Goal: Task Accomplishment & Management: Use online tool/utility

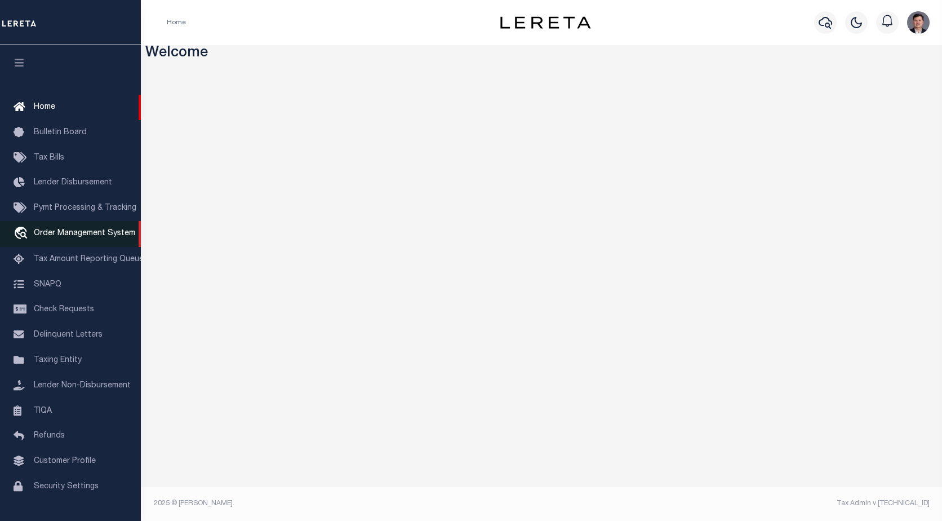
click at [52, 237] on span "Order Management System" at bounding box center [84, 233] width 101 height 8
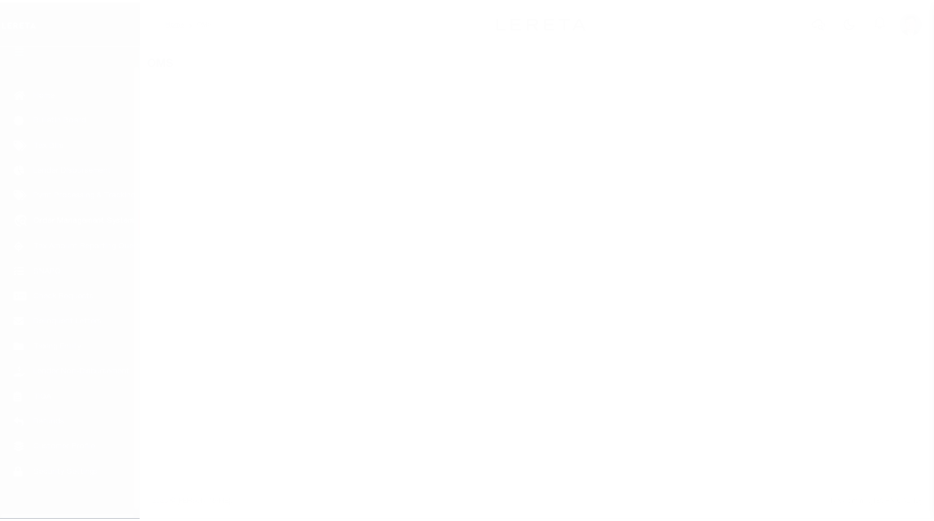
scroll to position [28, 0]
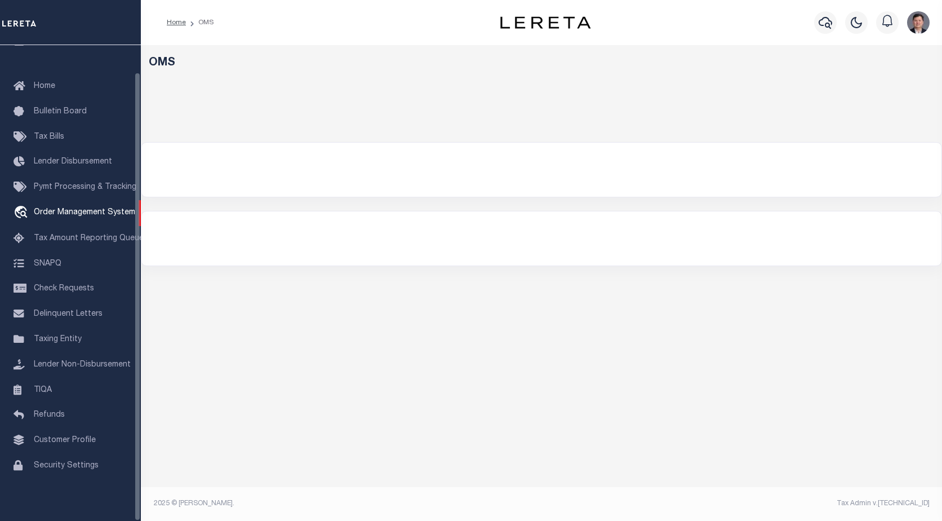
select select "200"
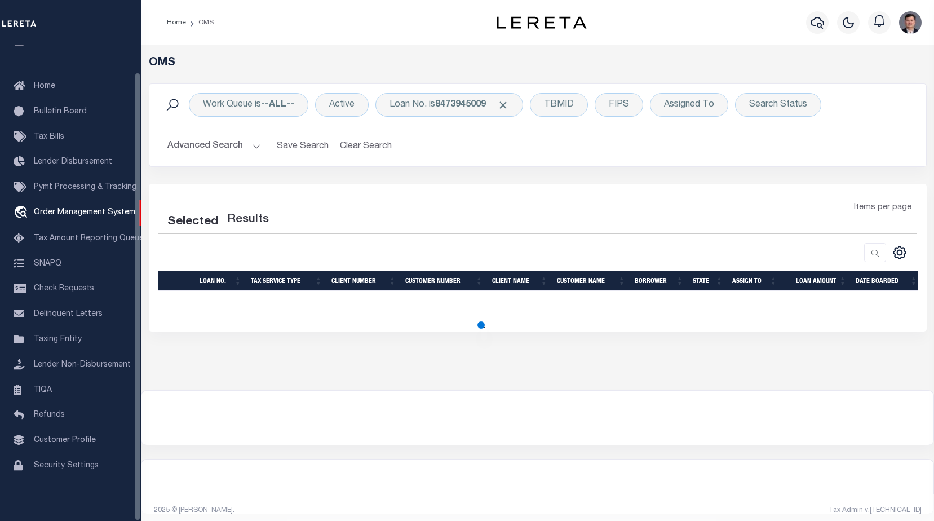
select select "200"
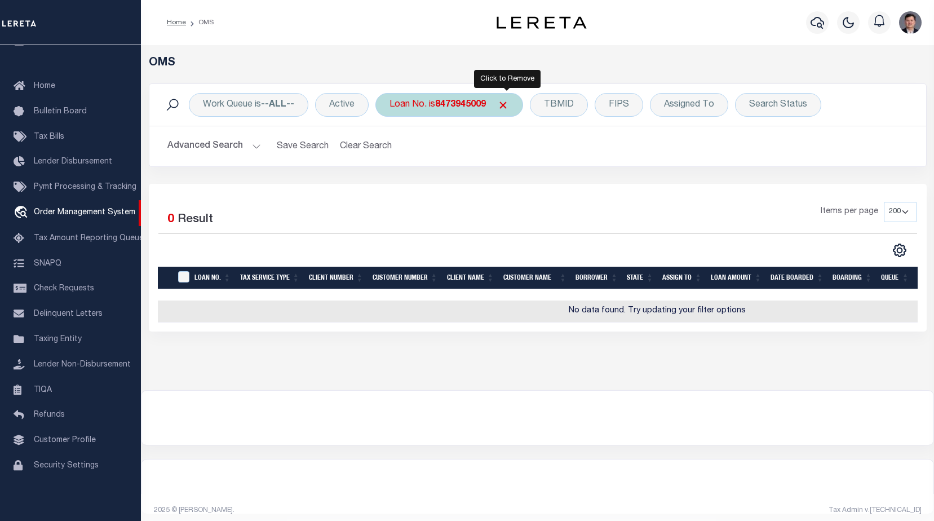
click at [501, 107] on span "Click to Remove" at bounding box center [503, 105] width 12 height 12
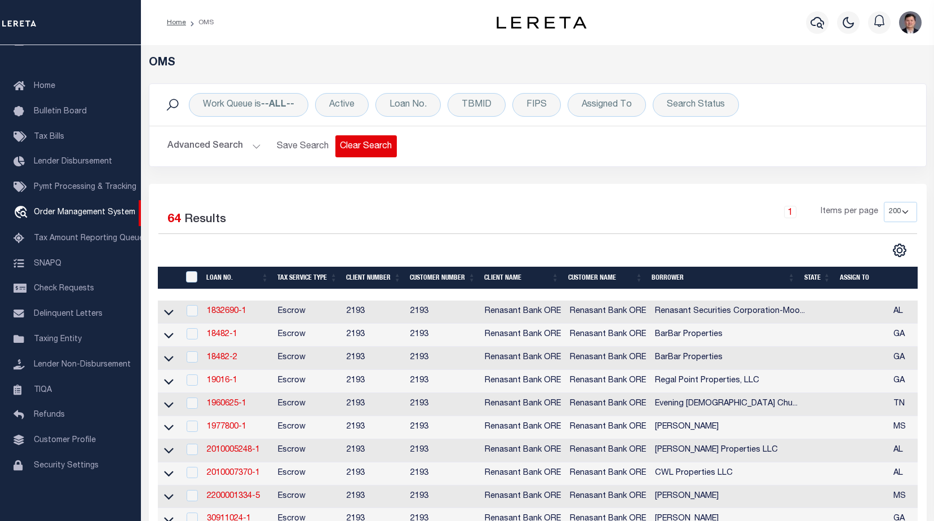
click at [361, 151] on button "Clear Search" at bounding box center [365, 146] width 61 height 22
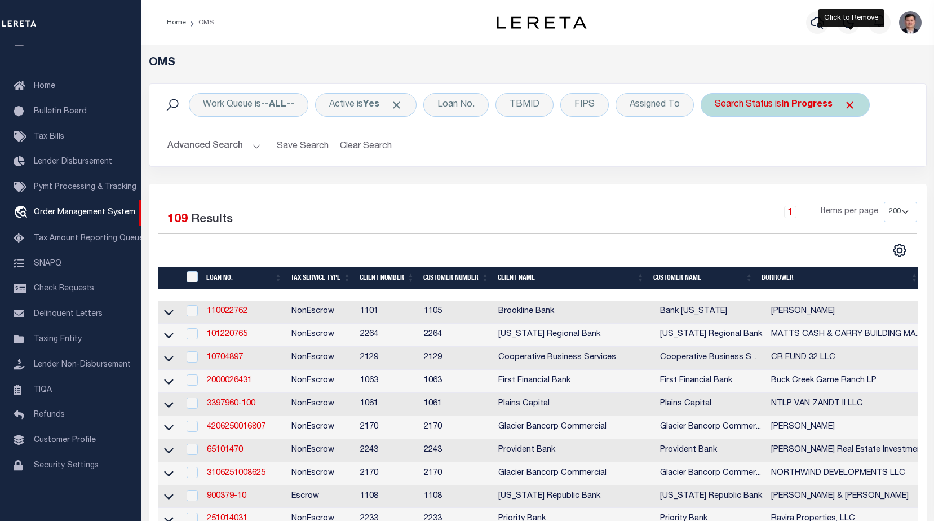
click at [850, 103] on span "Click to Remove" at bounding box center [850, 105] width 12 height 12
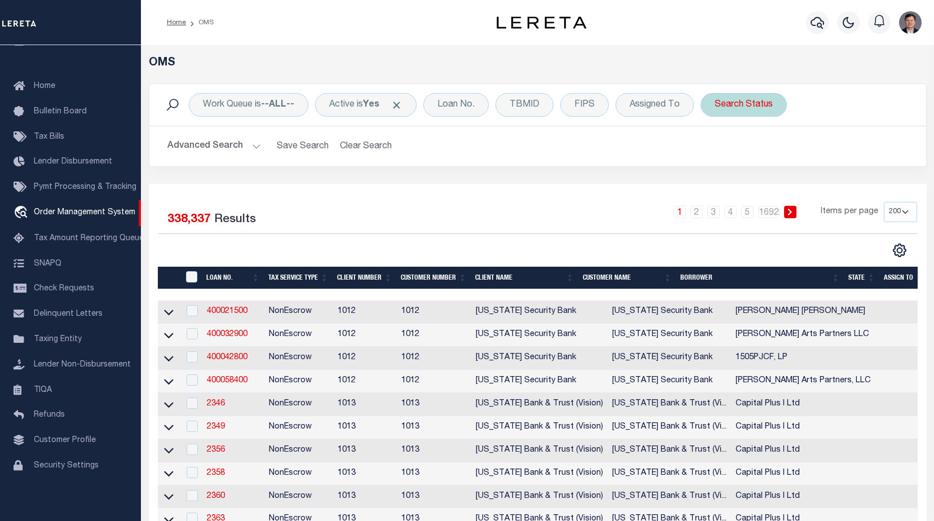
click at [750, 108] on div "Search Status" at bounding box center [743, 105] width 86 height 24
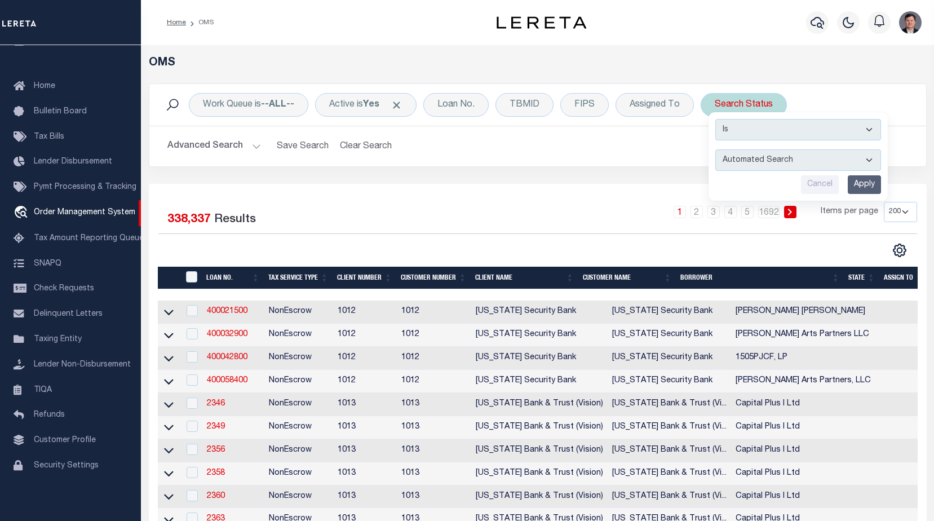
click at [867, 159] on select "Automated Search Bad Parcel Complete Duplicate Parcel High Dollar Reporting In …" at bounding box center [798, 159] width 166 height 21
select select "CP"
click at [716, 149] on select "Automated Search Bad Parcel Complete Duplicate Parcel High Dollar Reporting In …" at bounding box center [798, 159] width 166 height 21
click at [863, 183] on input "Apply" at bounding box center [864, 184] width 33 height 19
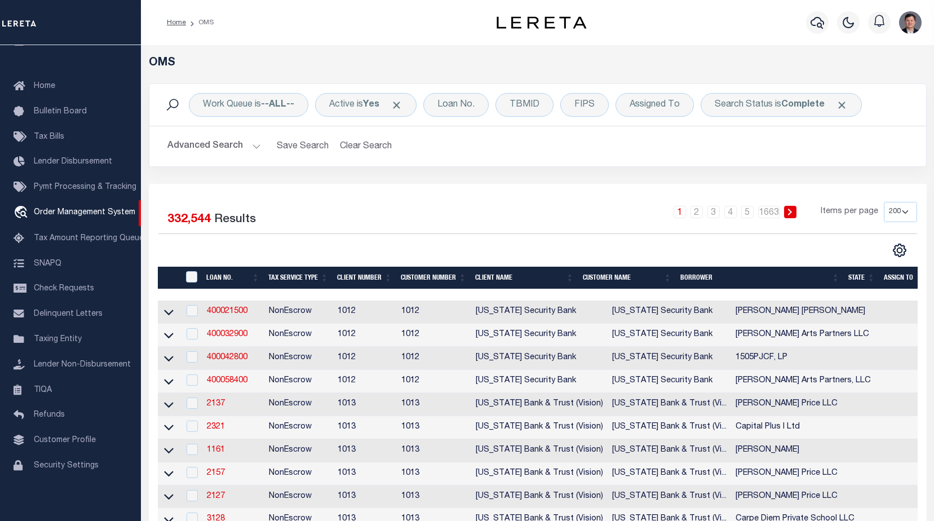
click at [841, 104] on span "Click to Remove" at bounding box center [842, 105] width 12 height 12
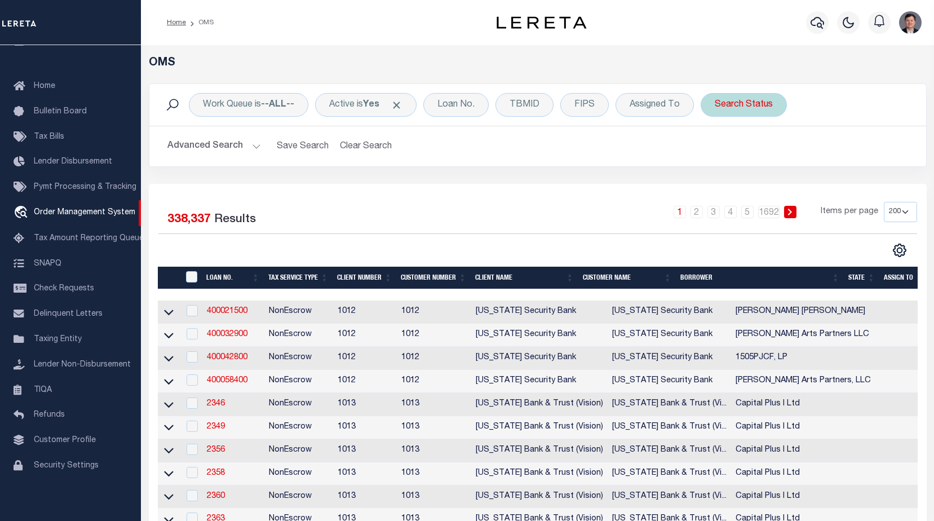
click at [743, 104] on div "Search Status" at bounding box center [743, 105] width 86 height 24
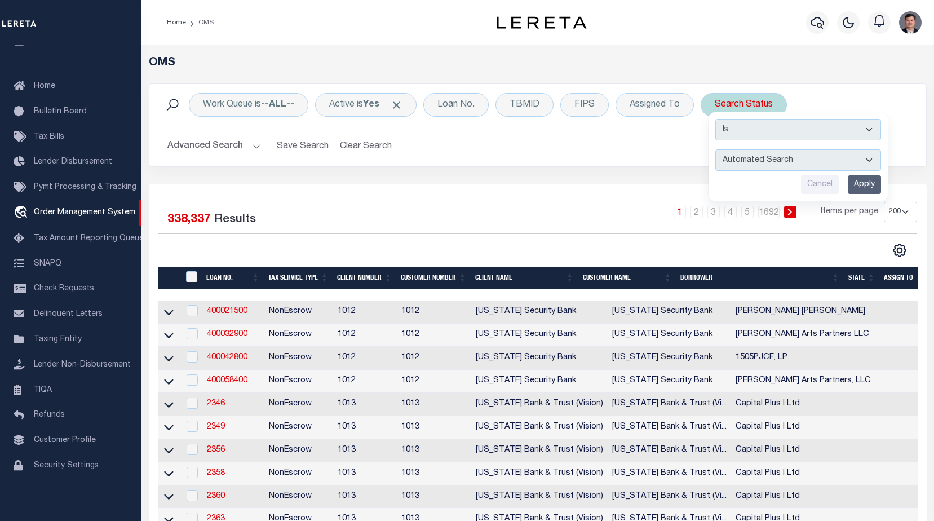
click at [789, 156] on select "Automated Search Bad Parcel Complete Duplicate Parcel High Dollar Reporting In …" at bounding box center [798, 159] width 166 height 21
select select "IP"
click at [716, 149] on select "Automated Search Bad Parcel Complete Duplicate Parcel High Dollar Reporting In …" at bounding box center [798, 159] width 166 height 21
click at [862, 180] on input "Apply" at bounding box center [864, 184] width 33 height 19
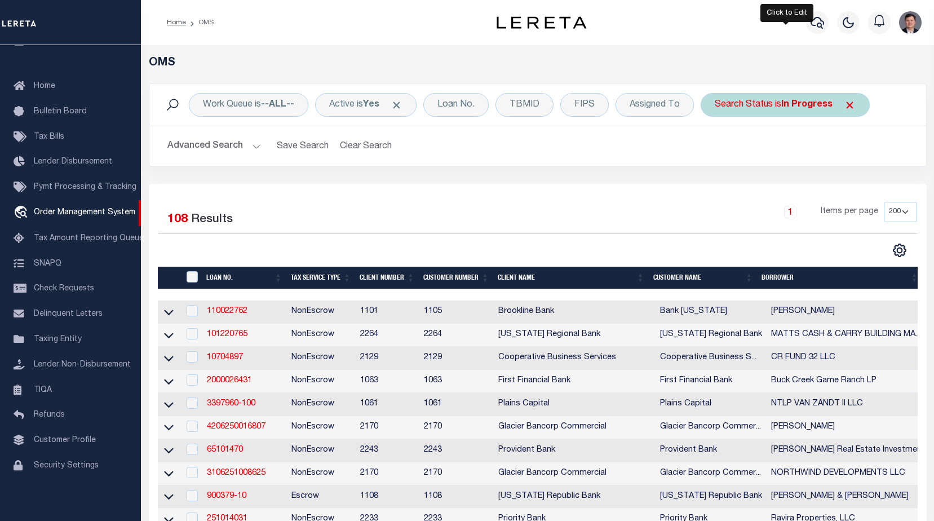
click at [798, 100] on b "In Progress" at bounding box center [806, 104] width 51 height 9
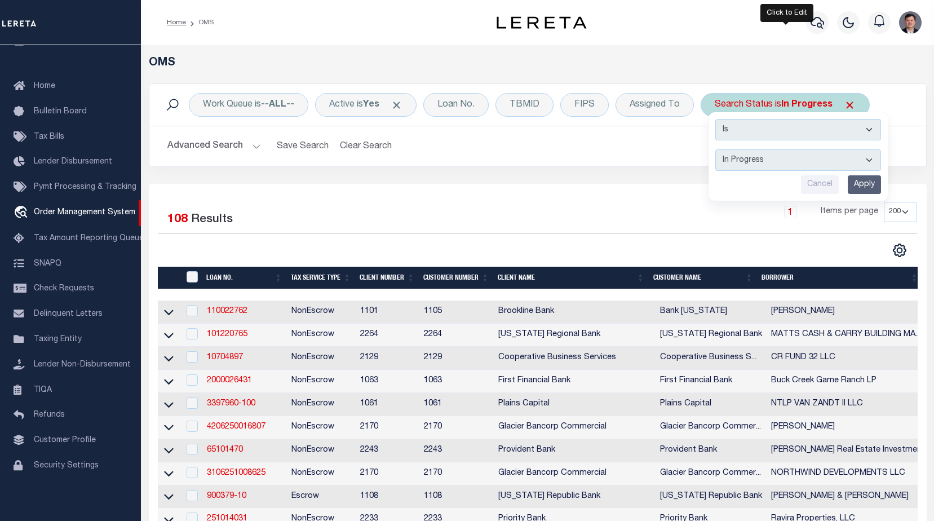
click at [810, 155] on select "Automated Search Bad Parcel Complete Duplicate Parcel High Dollar Reporting In …" at bounding box center [798, 159] width 166 height 21
select select "AS"
click at [716, 149] on select "Automated Search Bad Parcel Complete Duplicate Parcel High Dollar Reporting In …" at bounding box center [798, 159] width 166 height 21
click at [856, 179] on input "Apply" at bounding box center [864, 184] width 33 height 19
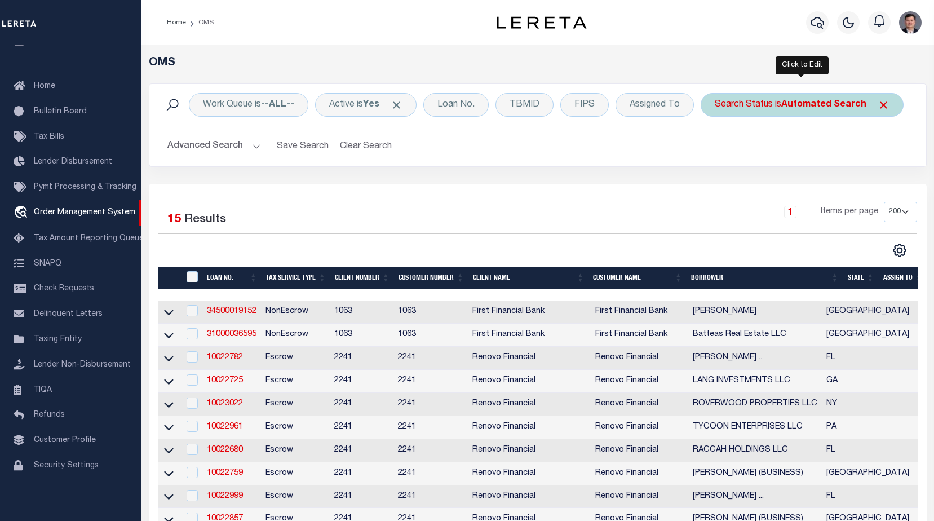
click at [804, 104] on b "Automated Search" at bounding box center [823, 104] width 85 height 9
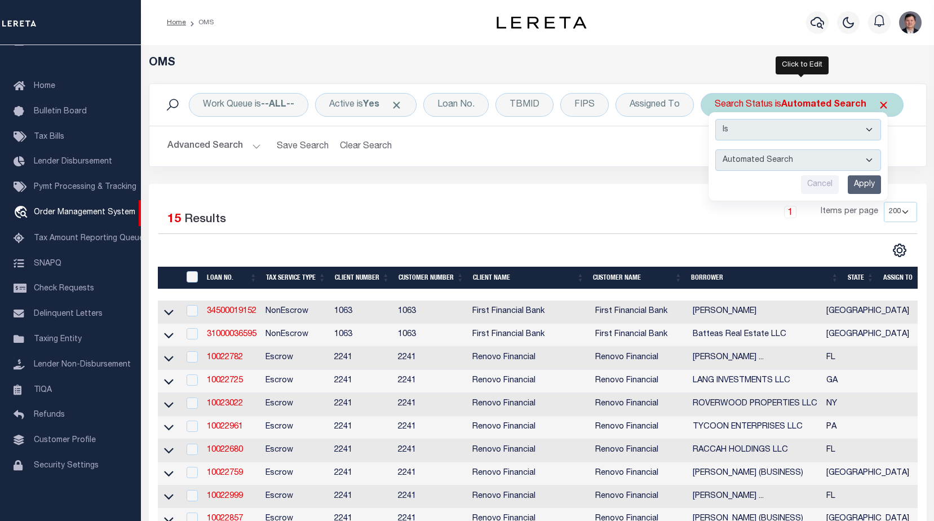
click at [783, 160] on select "Automated Search Bad Parcel Complete Duplicate Parcel High Dollar Reporting In …" at bounding box center [798, 159] width 166 height 21
select select "HD"
click at [716, 149] on select "Automated Search Bad Parcel Complete Duplicate Parcel High Dollar Reporting In …" at bounding box center [798, 159] width 166 height 21
click at [863, 185] on input "Apply" at bounding box center [864, 184] width 33 height 19
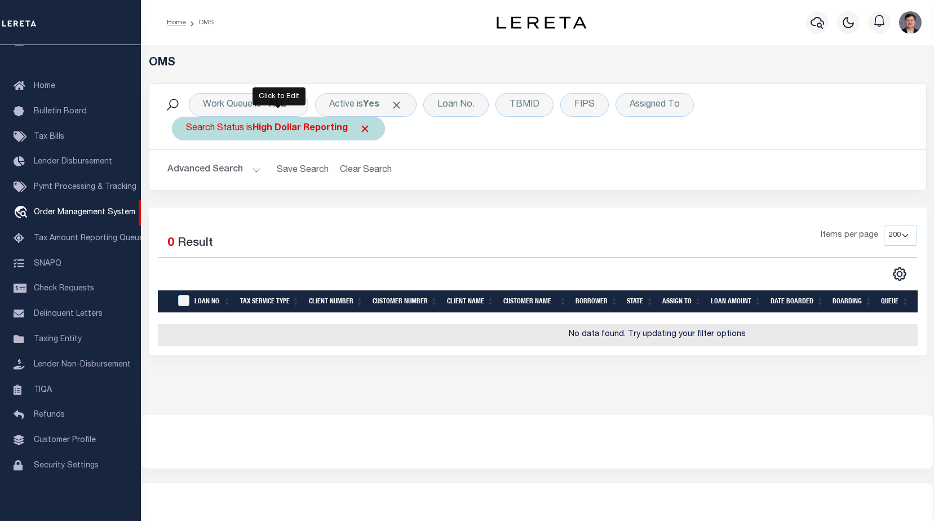
click at [291, 127] on b "High Dollar Reporting" at bounding box center [299, 128] width 95 height 9
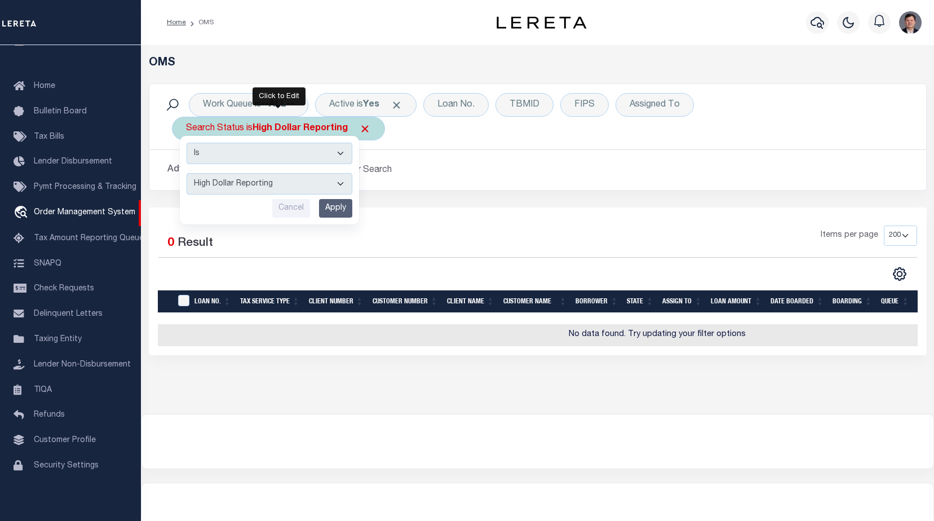
click at [312, 182] on select "Automated Search Bad Parcel Complete Duplicate Parcel High Dollar Reporting In …" at bounding box center [270, 183] width 166 height 21
select select "ND"
click at [187, 173] on select "Automated Search Bad Parcel Complete Duplicate Parcel High Dollar Reporting In …" at bounding box center [270, 183] width 166 height 21
click at [338, 209] on input "Apply" at bounding box center [335, 208] width 33 height 19
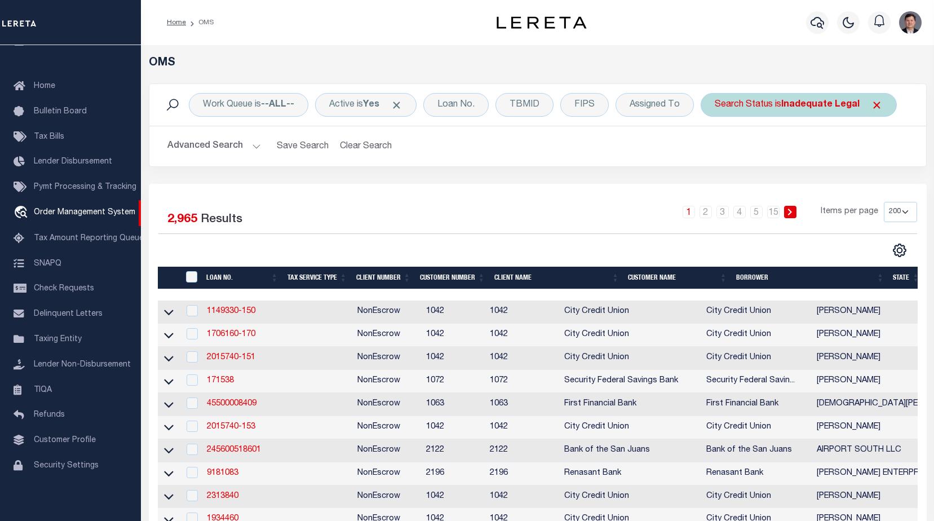
click at [771, 106] on div "Search Status is Inadequate Legal" at bounding box center [798, 105] width 196 height 24
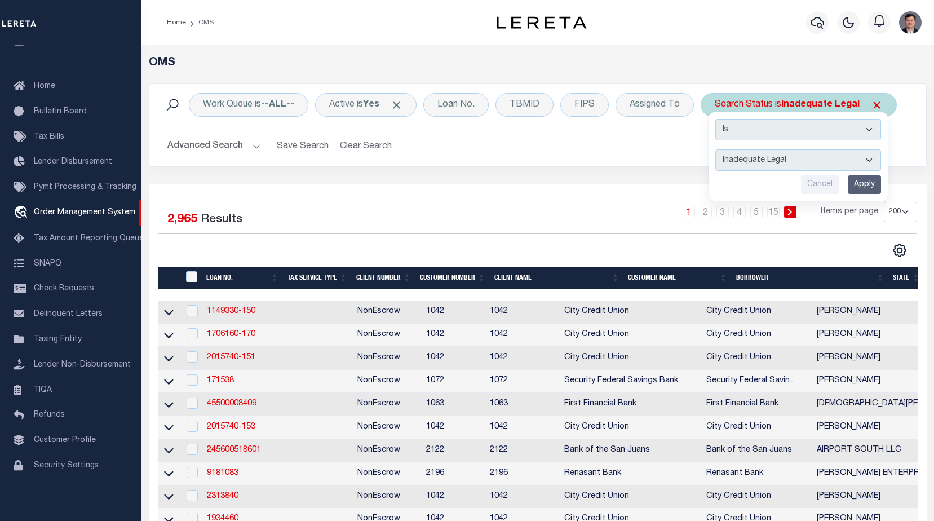
click at [786, 161] on select "Automated Search Bad Parcel Complete Duplicate Parcel High Dollar Reporting In …" at bounding box center [798, 159] width 166 height 21
select select "JR"
click at [716, 149] on select "Automated Search Bad Parcel Complete Duplicate Parcel High Dollar Reporting In …" at bounding box center [798, 159] width 166 height 21
click at [862, 178] on input "Apply" at bounding box center [864, 184] width 33 height 19
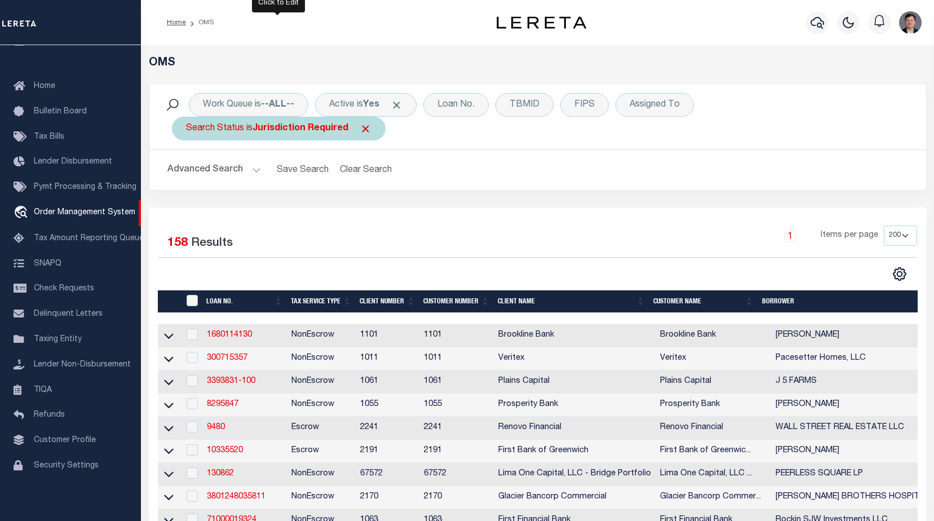
click at [291, 132] on b "Jurisdiction Required" at bounding box center [300, 128] width 96 height 9
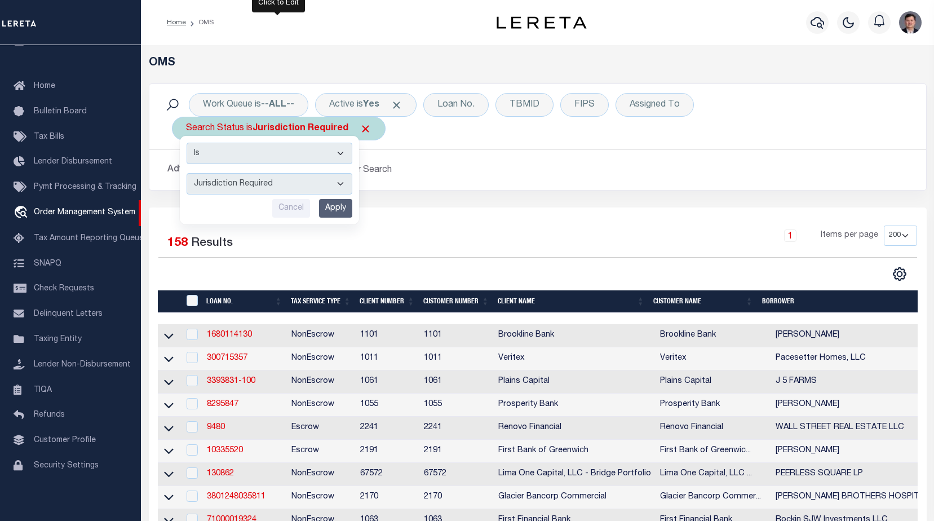
click at [272, 181] on select "Automated Search Bad Parcel Complete Duplicate Parcel High Dollar Reporting In …" at bounding box center [270, 183] width 166 height 21
select select "RD"
click at [187, 173] on select "Automated Search Bad Parcel Complete Duplicate Parcel High Dollar Reporting In …" at bounding box center [270, 183] width 166 height 21
click at [338, 211] on input "Apply" at bounding box center [335, 208] width 33 height 19
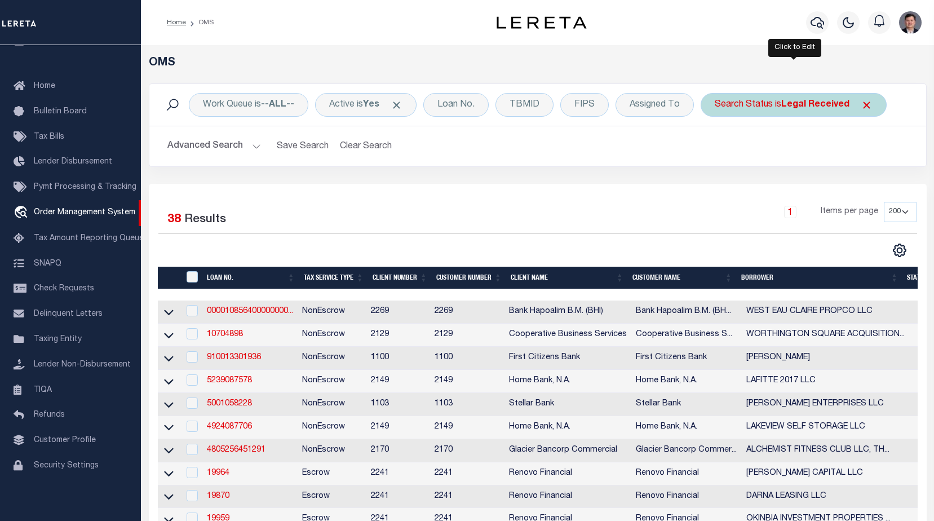
click at [738, 97] on div "Search Status is Legal Received" at bounding box center [793, 105] width 186 height 24
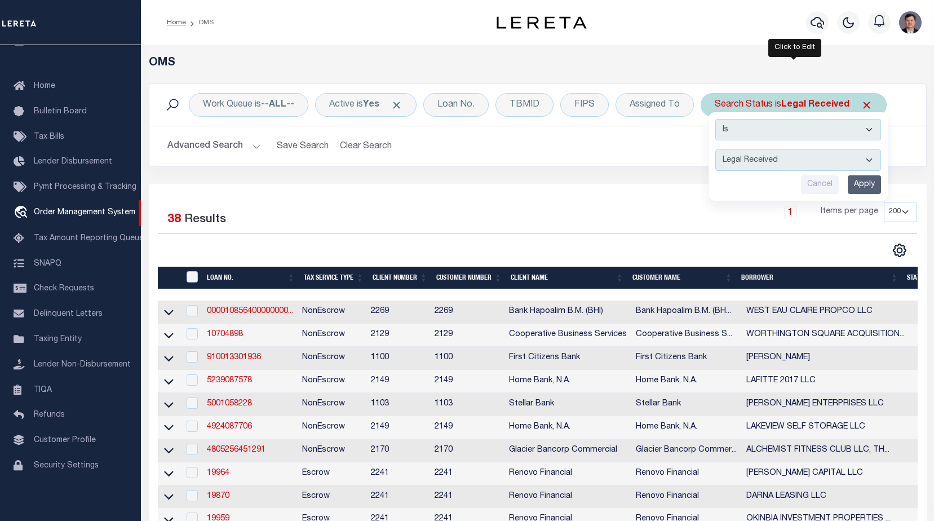
click at [742, 162] on select "Automated Search Bad Parcel Complete Duplicate Parcel High Dollar Reporting In …" at bounding box center [798, 159] width 166 height 21
select select "NP"
click at [716, 149] on select "Automated Search Bad Parcel Complete Duplicate Parcel High Dollar Reporting In …" at bounding box center [798, 159] width 166 height 21
click at [862, 183] on input "Apply" at bounding box center [864, 184] width 33 height 19
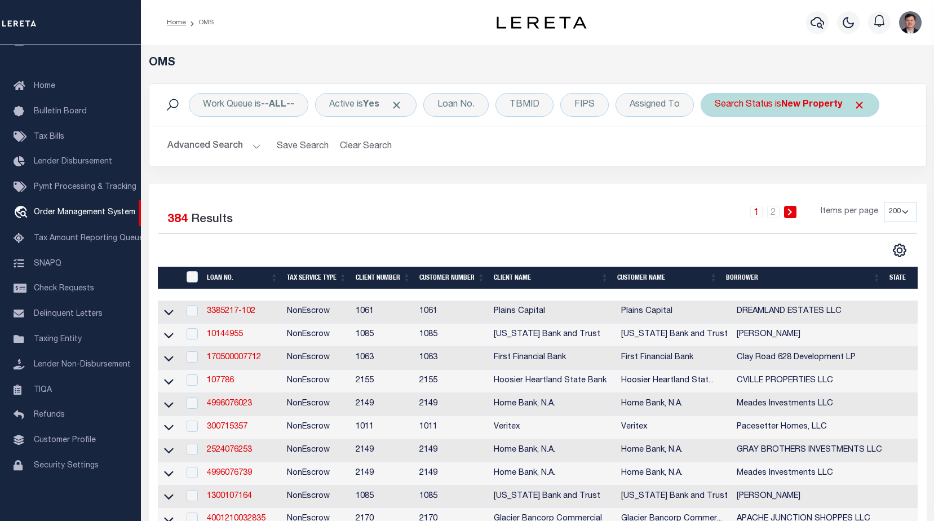
click at [748, 99] on div "Search Status is New Property" at bounding box center [789, 105] width 179 height 24
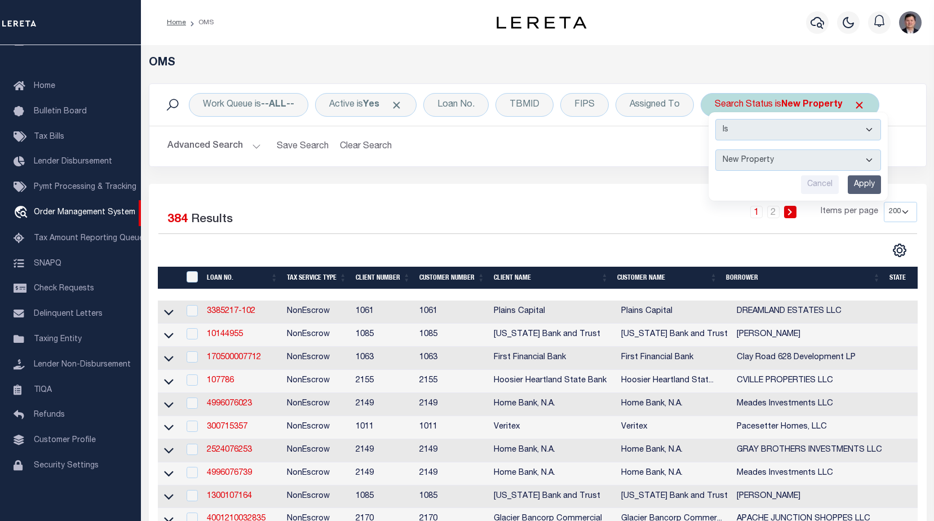
click at [753, 161] on select "Automated Search Bad Parcel Complete Duplicate Parcel High Dollar Reporting In …" at bounding box center [798, 159] width 166 height 21
select select "OH"
click at [716, 149] on select "Automated Search Bad Parcel Complete Duplicate Parcel High Dollar Reporting In …" at bounding box center [798, 159] width 166 height 21
click at [863, 183] on input "Apply" at bounding box center [864, 184] width 33 height 19
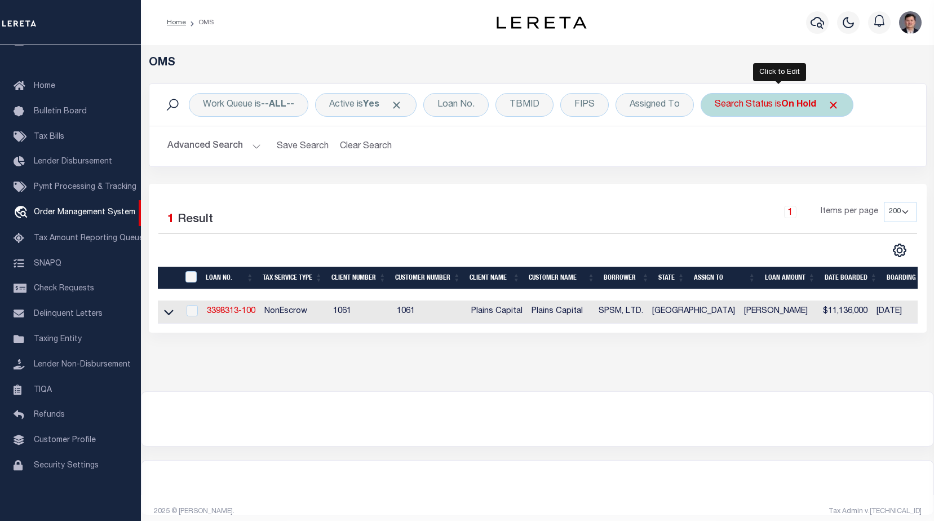
click at [764, 105] on div "Search Status is On Hold" at bounding box center [776, 105] width 153 height 24
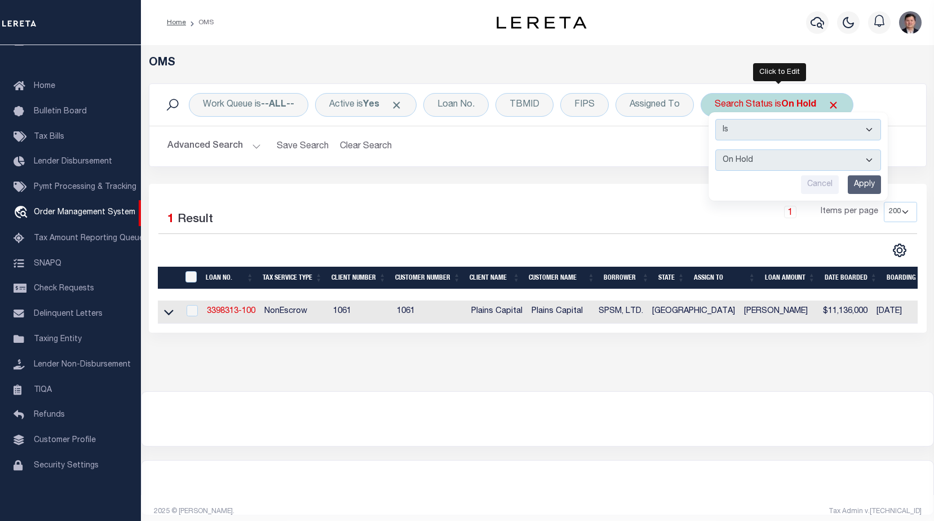
click at [822, 162] on select "Automated Search Bad Parcel Complete Duplicate Parcel High Dollar Reporting In …" at bounding box center [798, 159] width 166 height 21
select select "PA"
click at [716, 149] on select "Automated Search Bad Parcel Complete Duplicate Parcel High Dollar Reporting In …" at bounding box center [798, 159] width 166 height 21
click at [857, 185] on input "Apply" at bounding box center [864, 184] width 33 height 19
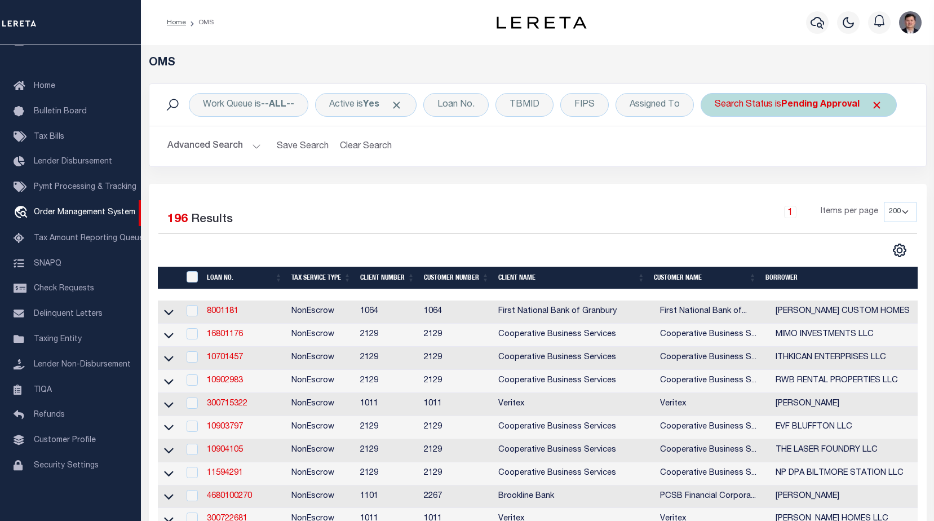
click at [757, 103] on div "Search Status is Pending Approval" at bounding box center [798, 105] width 196 height 24
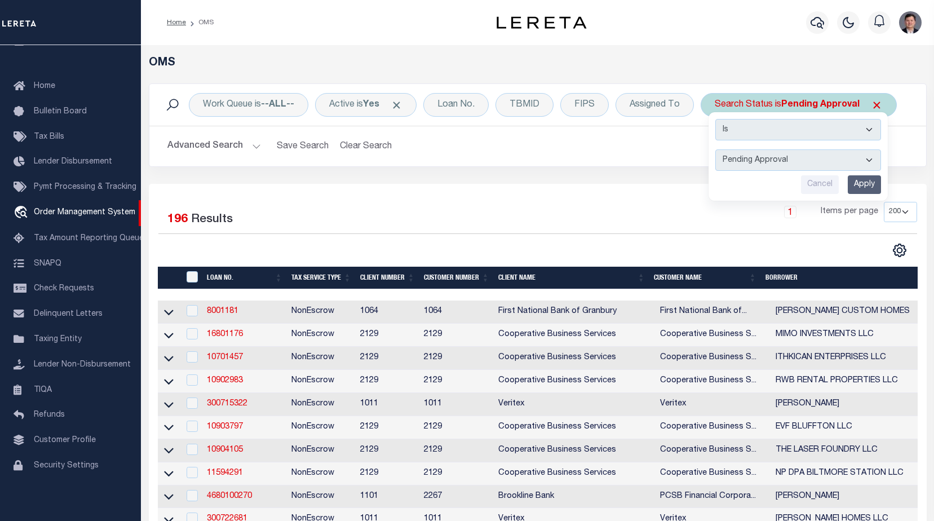
click at [790, 158] on select "Automated Search Bad Parcel Complete Duplicate Parcel High Dollar Reporting In …" at bounding box center [798, 159] width 166 height 21
select select "PH"
click at [716, 149] on select "Automated Search Bad Parcel Complete Duplicate Parcel High Dollar Reporting In …" at bounding box center [798, 159] width 166 height 21
click at [853, 187] on input "Apply" at bounding box center [864, 184] width 33 height 19
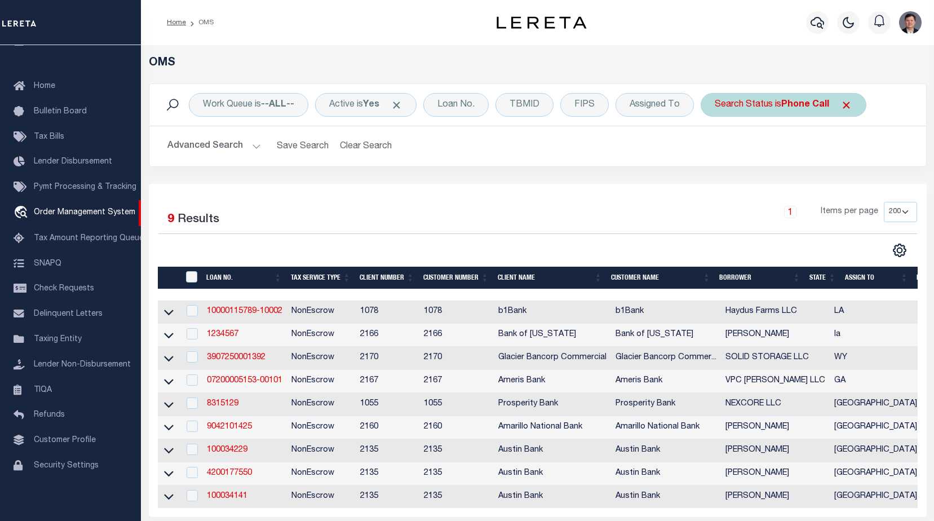
click at [812, 107] on b "Phone Call" at bounding box center [805, 104] width 48 height 9
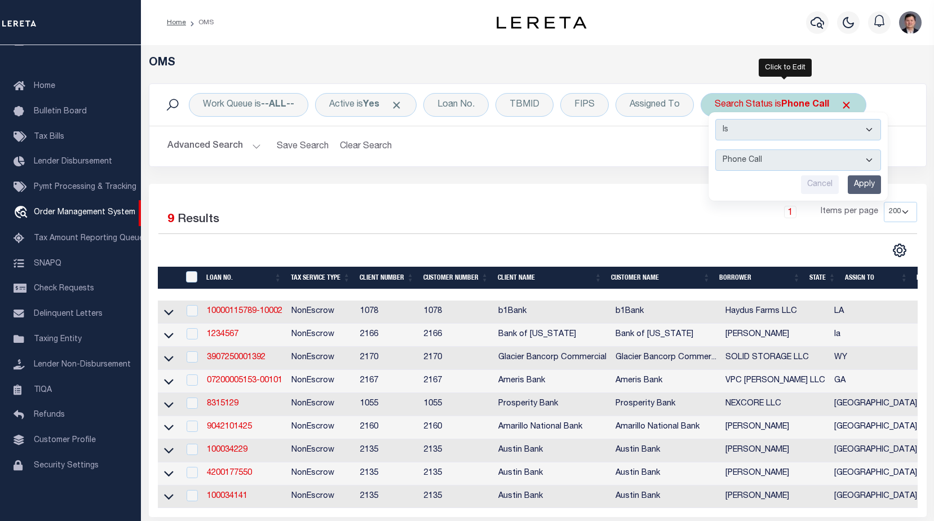
click at [805, 156] on select "Automated Search Bad Parcel Complete Duplicate Parcel High Dollar Reporting In …" at bounding box center [798, 159] width 166 height 21
select select "PC"
click at [716, 149] on select "Automated Search Bad Parcel Complete Duplicate Parcel High Dollar Reporting In …" at bounding box center [798, 159] width 166 height 21
click at [862, 184] on input "Apply" at bounding box center [864, 184] width 33 height 19
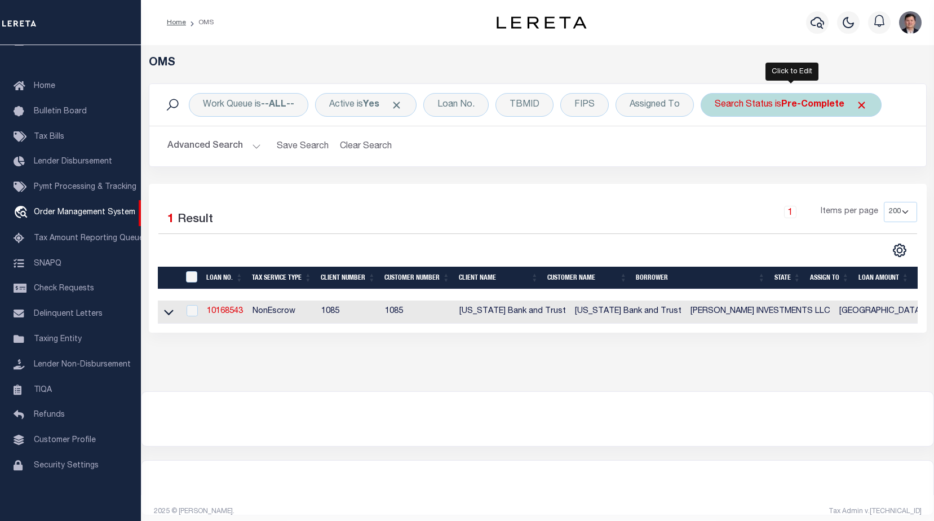
click at [788, 103] on b "Pre-Complete" at bounding box center [812, 104] width 63 height 9
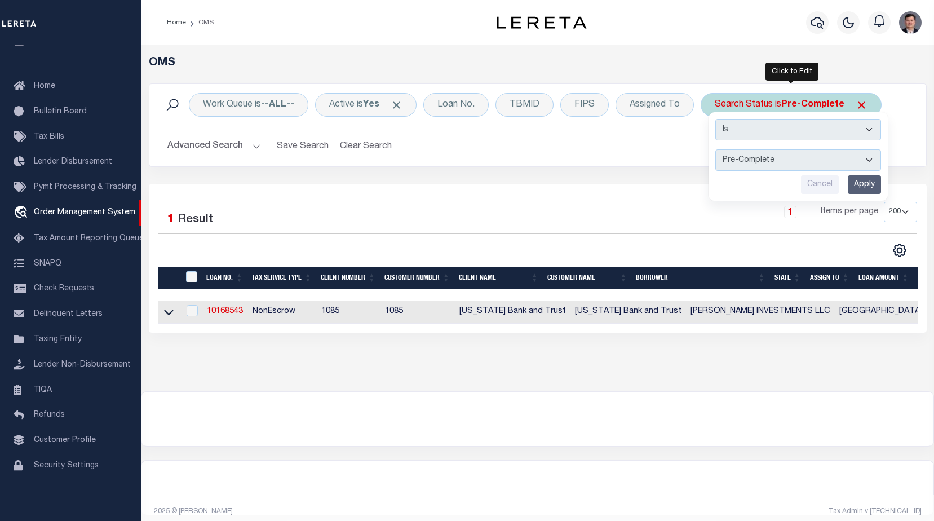
click at [781, 162] on select "Automated Search Bad Parcel Complete Duplicate Parcel High Dollar Reporting In …" at bounding box center [798, 159] width 166 height 21
select select "QC"
click at [716, 149] on select "Automated Search Bad Parcel Complete Duplicate Parcel High Dollar Reporting In …" at bounding box center [798, 159] width 166 height 21
click at [865, 176] on input "Apply" at bounding box center [864, 184] width 33 height 19
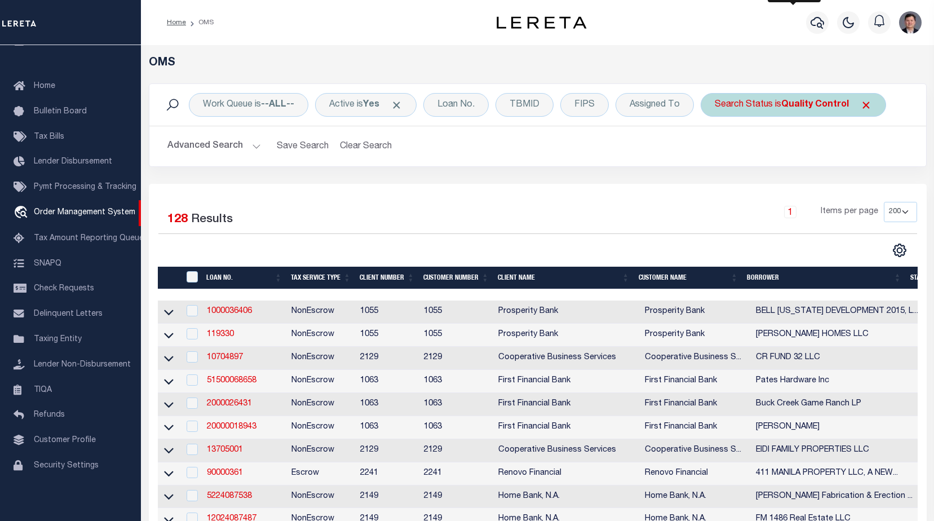
click at [783, 105] on div "Search Status is Quality Control" at bounding box center [792, 105] width 185 height 24
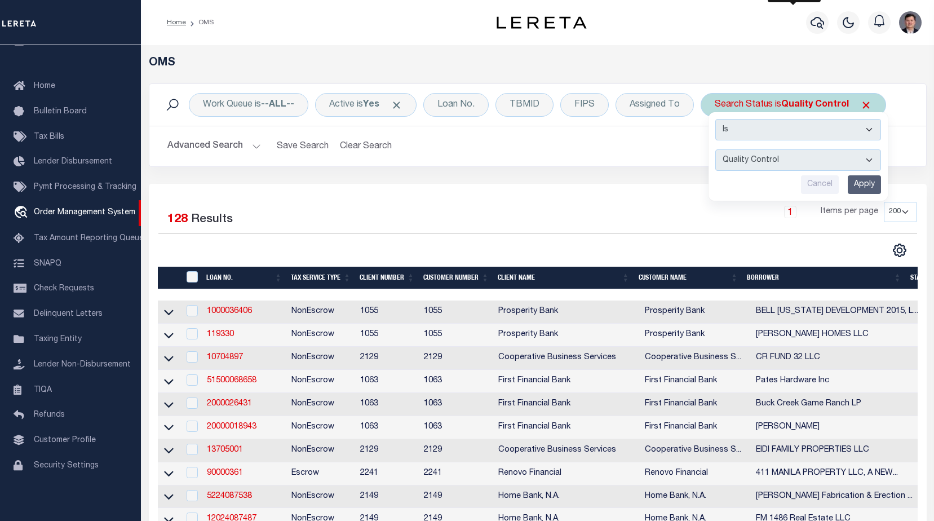
click at [807, 164] on select "Automated Search Bad Parcel Complete Duplicate Parcel High Dollar Reporting In …" at bounding box center [798, 159] width 166 height 21
select select "SL"
click at [716, 149] on select "Automated Search Bad Parcel Complete Duplicate Parcel High Dollar Reporting In …" at bounding box center [798, 159] width 166 height 21
click at [859, 188] on input "Apply" at bounding box center [864, 184] width 33 height 19
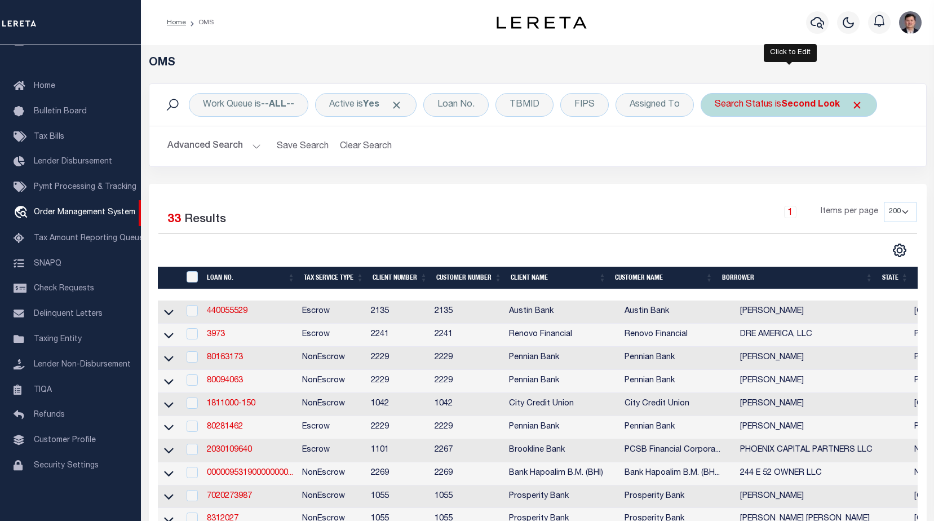
click at [815, 108] on b "Second Look" at bounding box center [810, 104] width 59 height 9
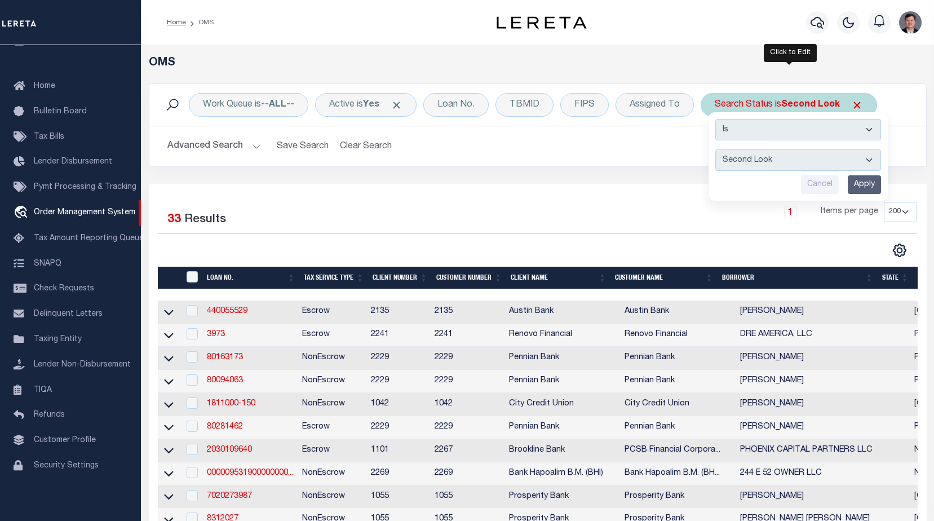
click at [800, 163] on select "Automated Search Bad Parcel Complete Duplicate Parcel High Dollar Reporting In …" at bounding box center [798, 159] width 166 height 21
select select "CP"
click at [716, 149] on select "Automated Search Bad Parcel Complete Duplicate Parcel High Dollar Reporting In …" at bounding box center [798, 159] width 166 height 21
click at [863, 187] on input "Apply" at bounding box center [864, 184] width 33 height 19
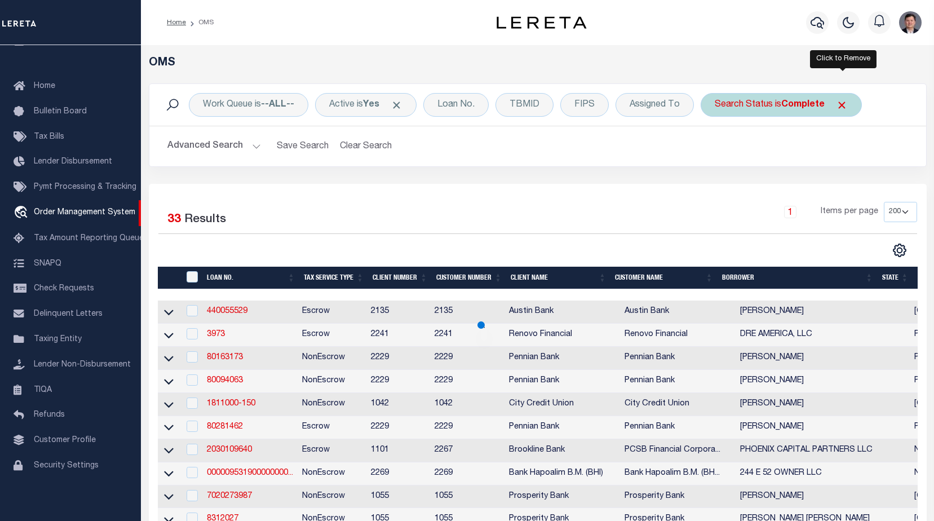
click at [845, 104] on span "Click to Remove" at bounding box center [842, 105] width 12 height 12
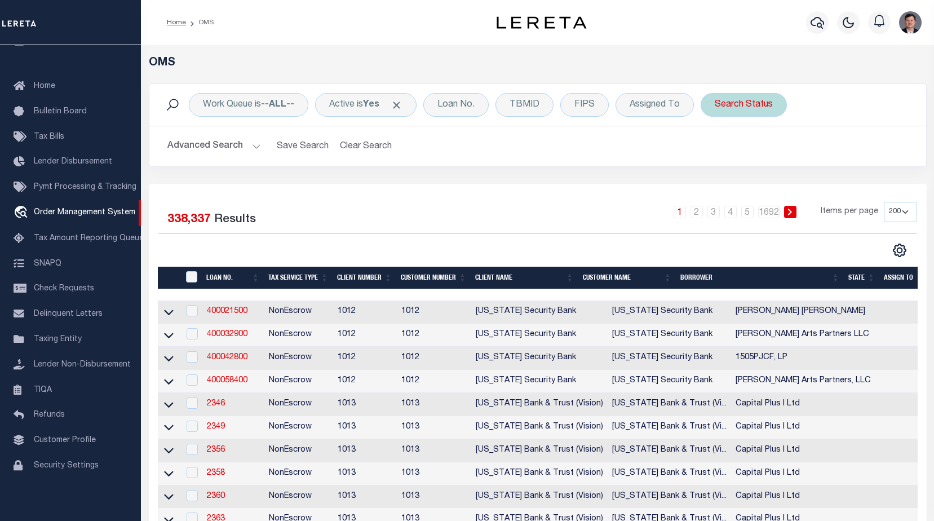
click at [753, 109] on div "Search Status" at bounding box center [743, 105] width 86 height 24
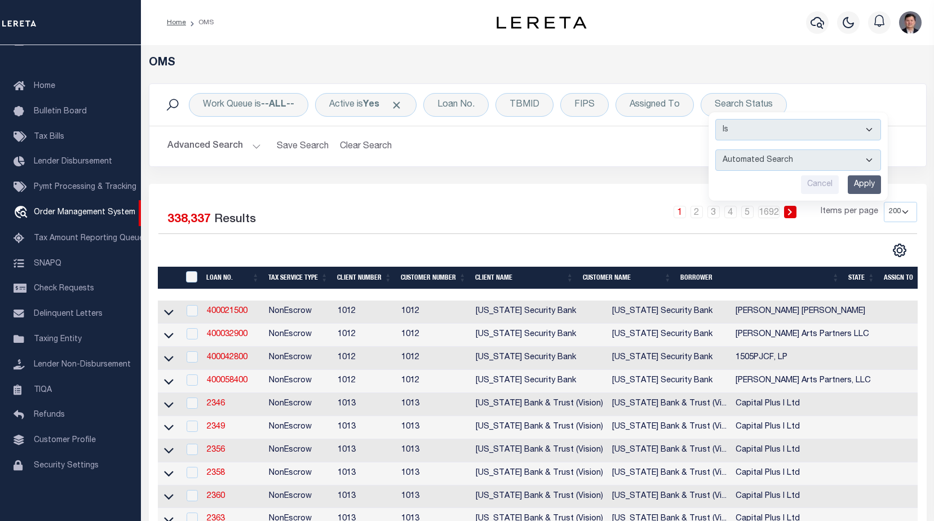
click at [633, 147] on h2 "Advanced Search Save Search Clear Search tblSearchTopScreen_dynamictable_____De…" at bounding box center [537, 146] width 759 height 22
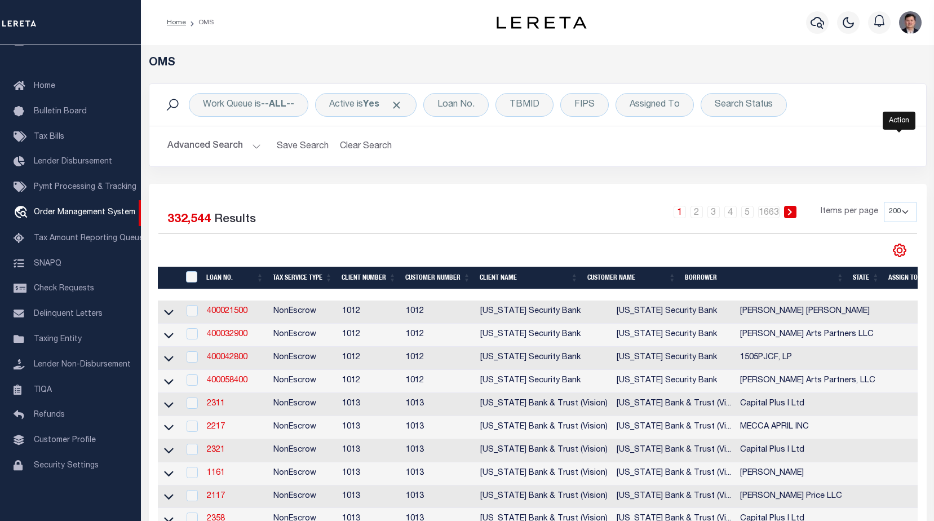
click at [901, 253] on icon "" at bounding box center [899, 250] width 15 height 15
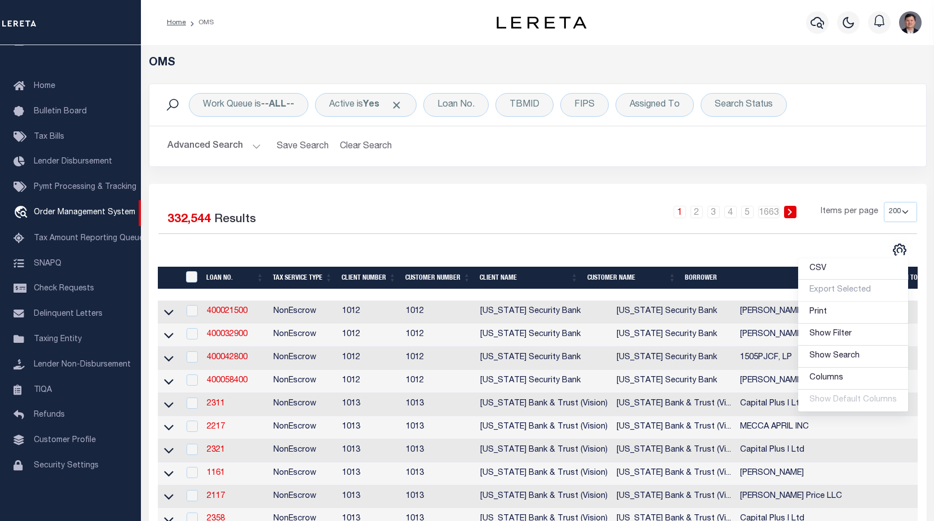
click at [379, 220] on div "1 2 3 4 5 … 1663 Items per page 10 25 50 100 200" at bounding box center [634, 216] width 565 height 29
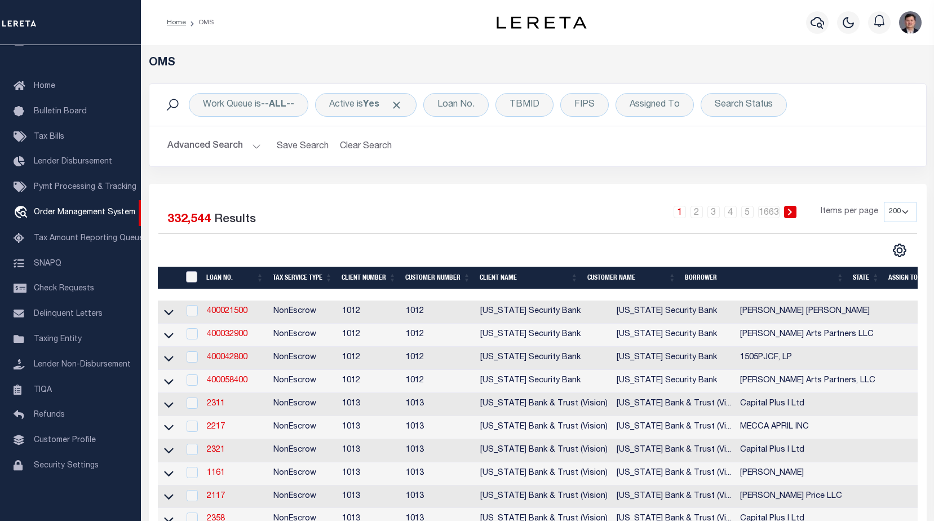
click at [189, 276] on input "" at bounding box center [191, 276] width 11 height 11
checkbox input "true"
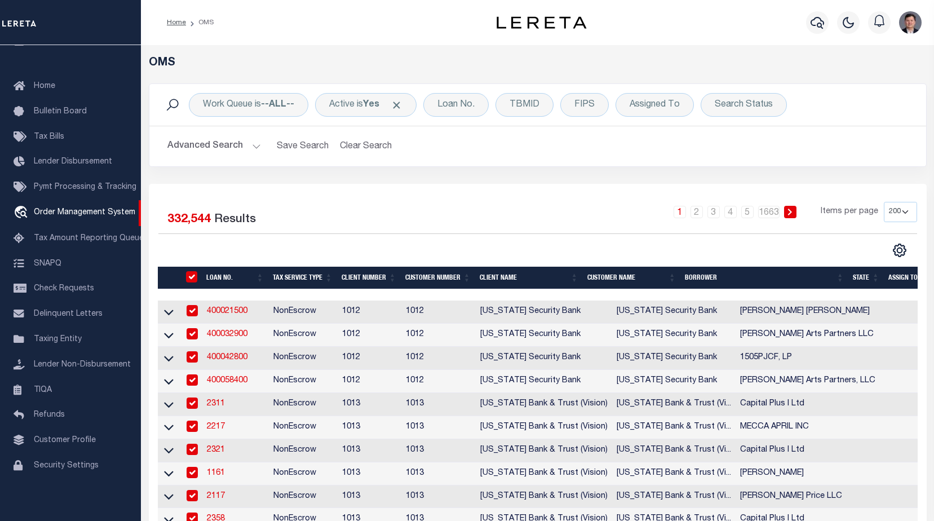
checkbox input "true"
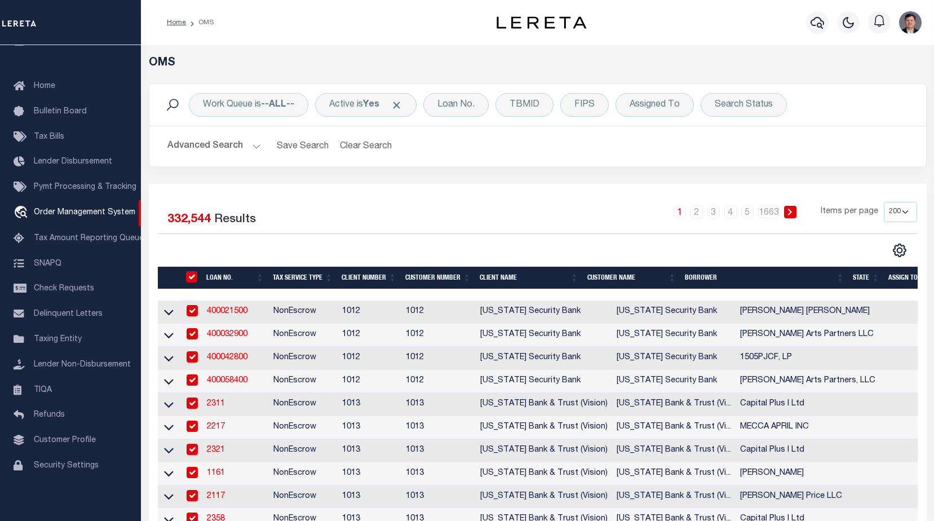
checkbox input "true"
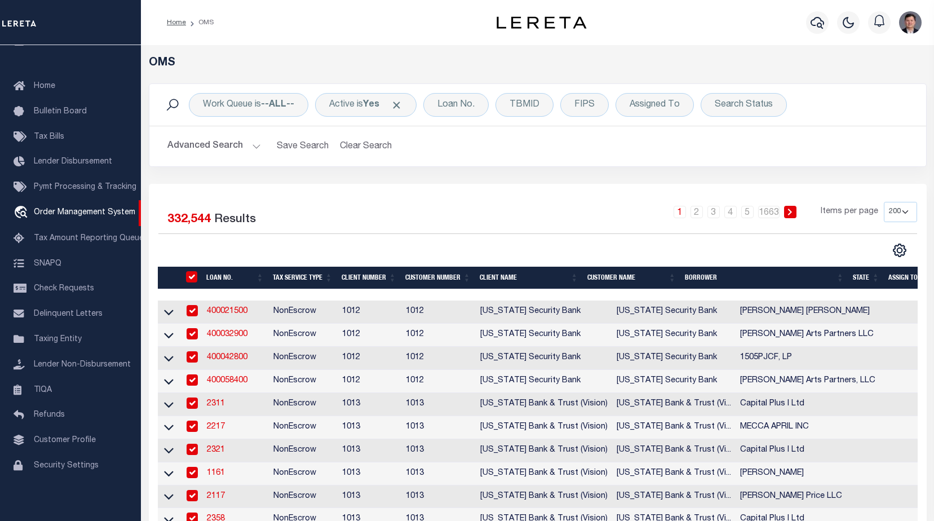
checkbox input "true"
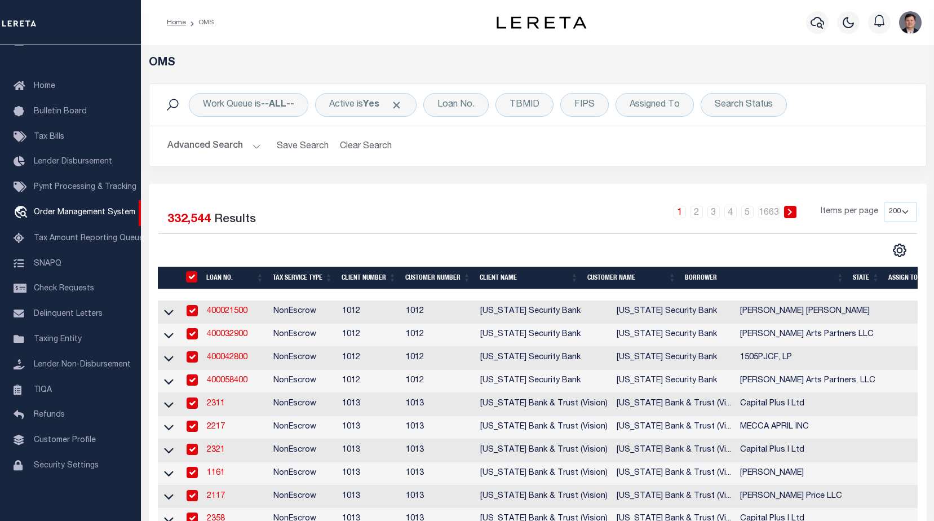
checkbox input "true"
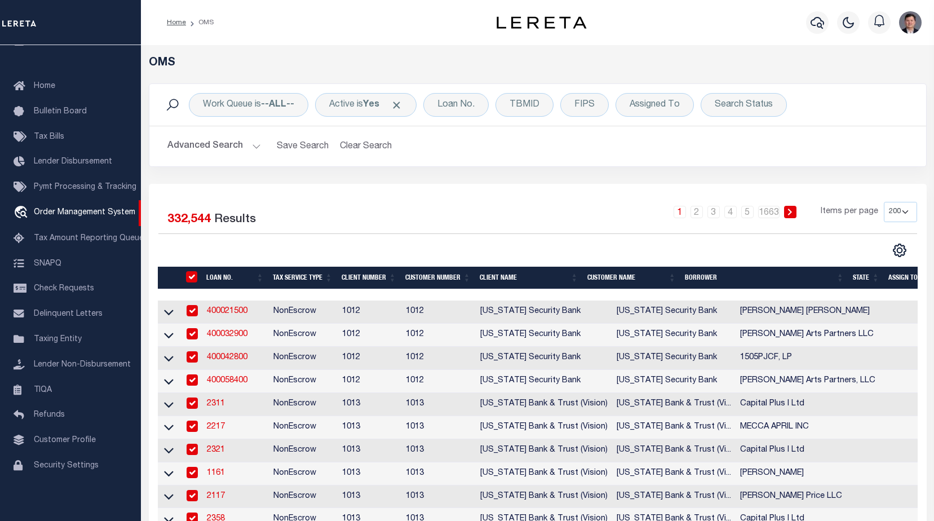
checkbox input "true"
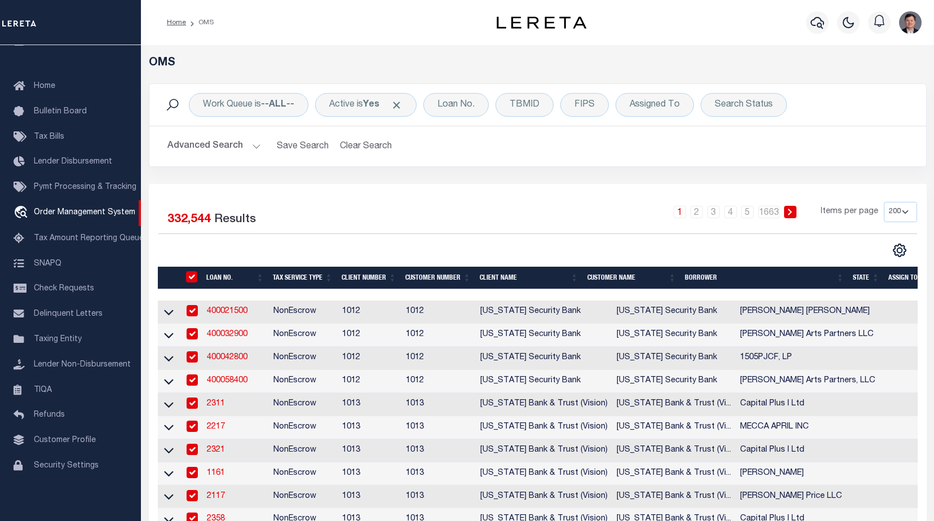
checkbox input "true"
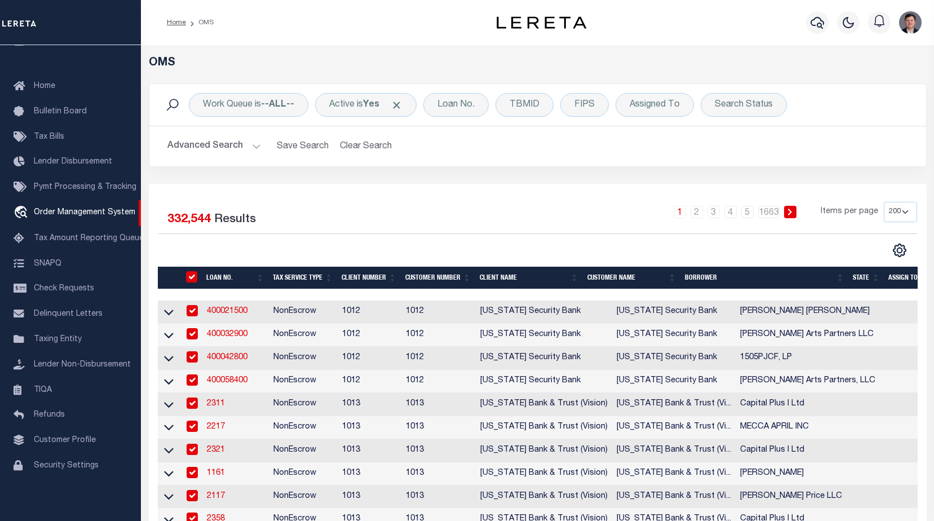
checkbox input "true"
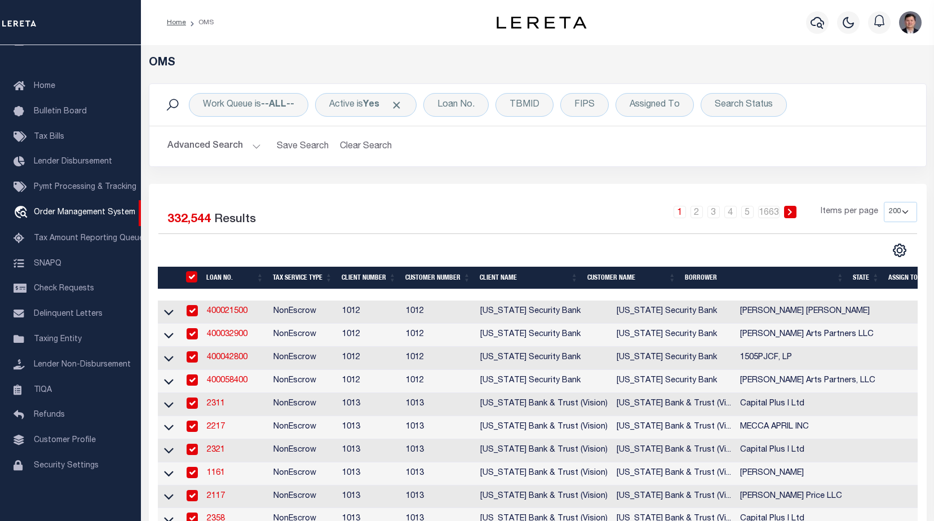
checkbox input "true"
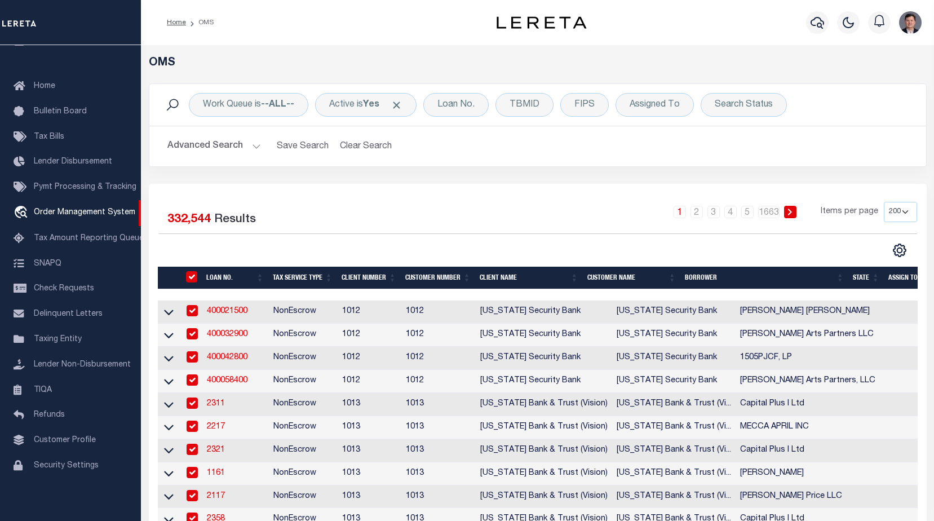
checkbox input "true"
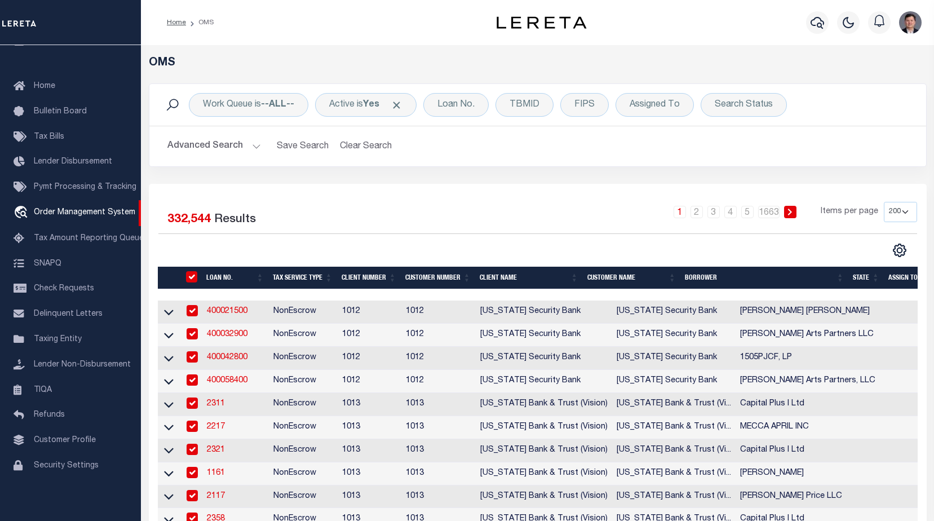
checkbox input "true"
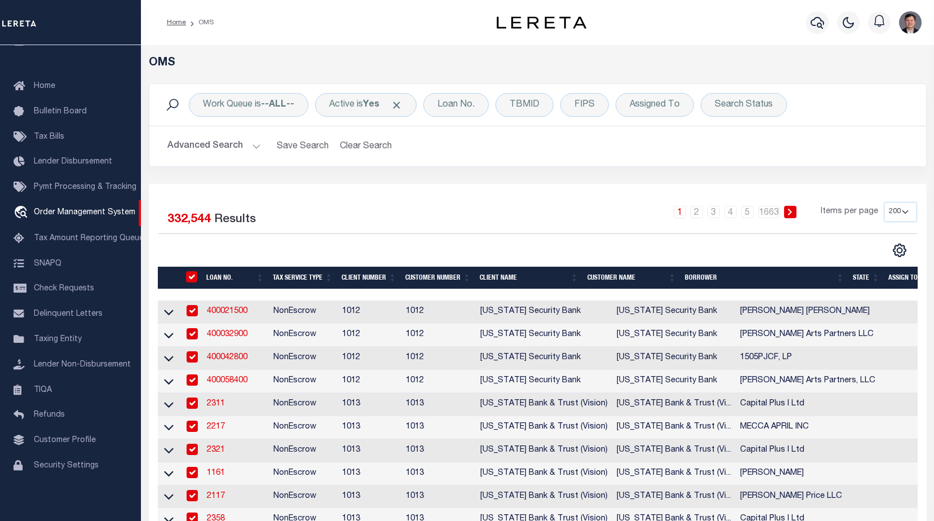
checkbox input "true"
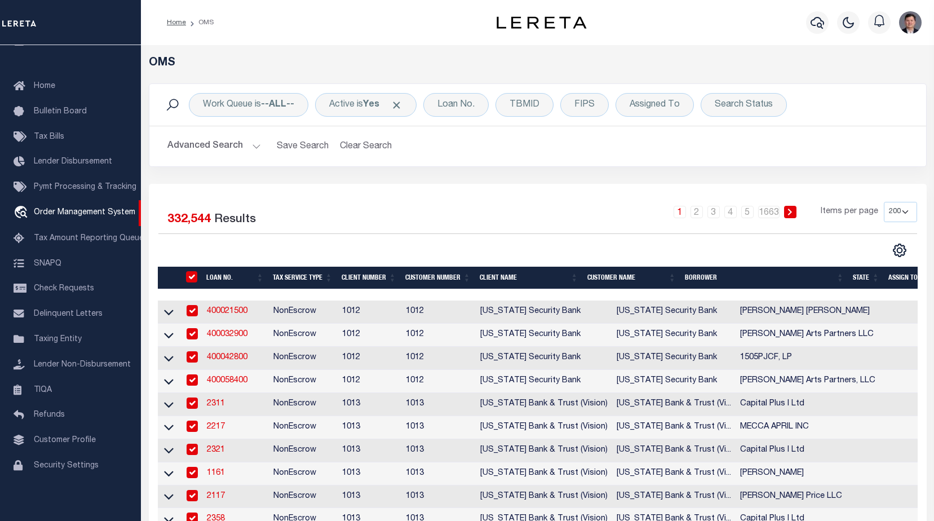
checkbox input "true"
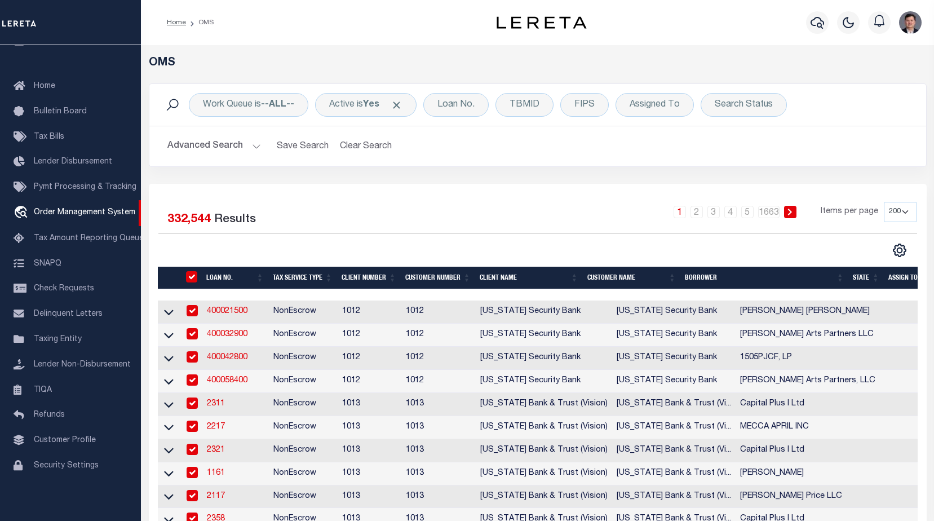
checkbox input "true"
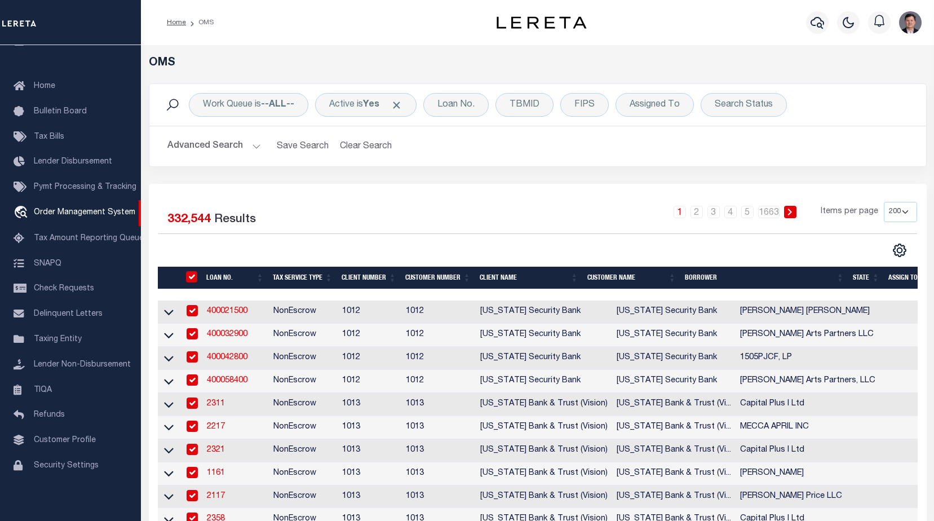
checkbox input "true"
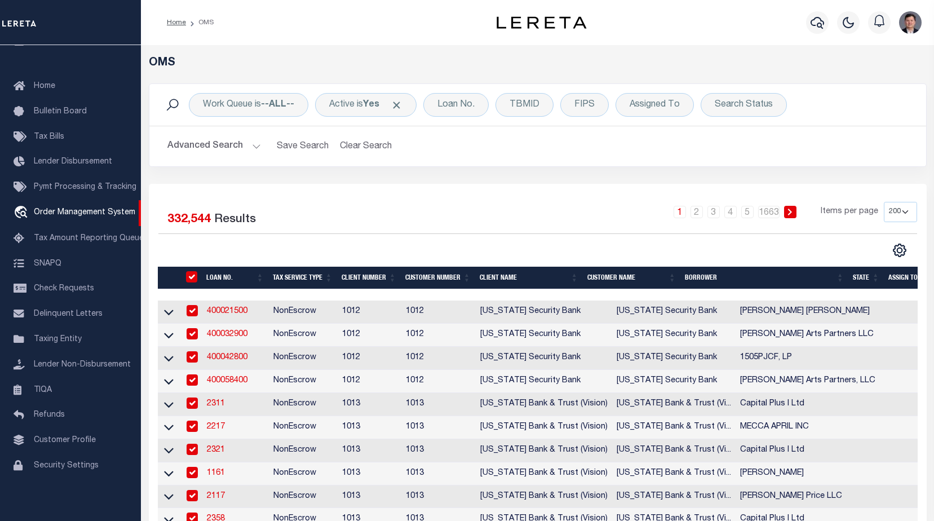
checkbox input "true"
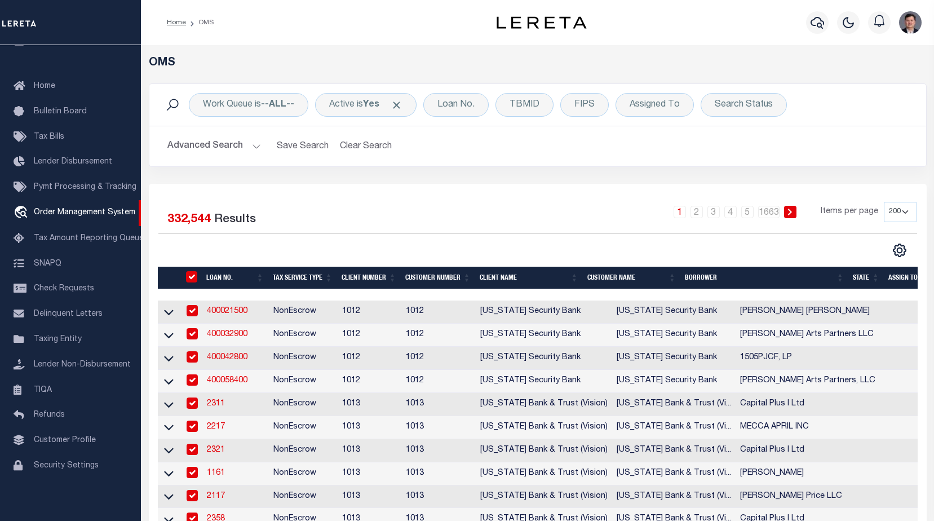
checkbox input "true"
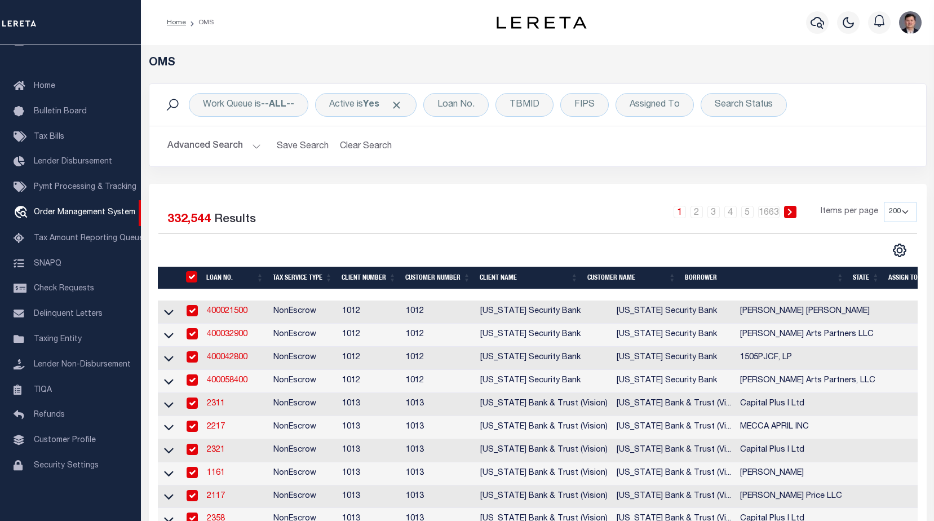
checkbox input "true"
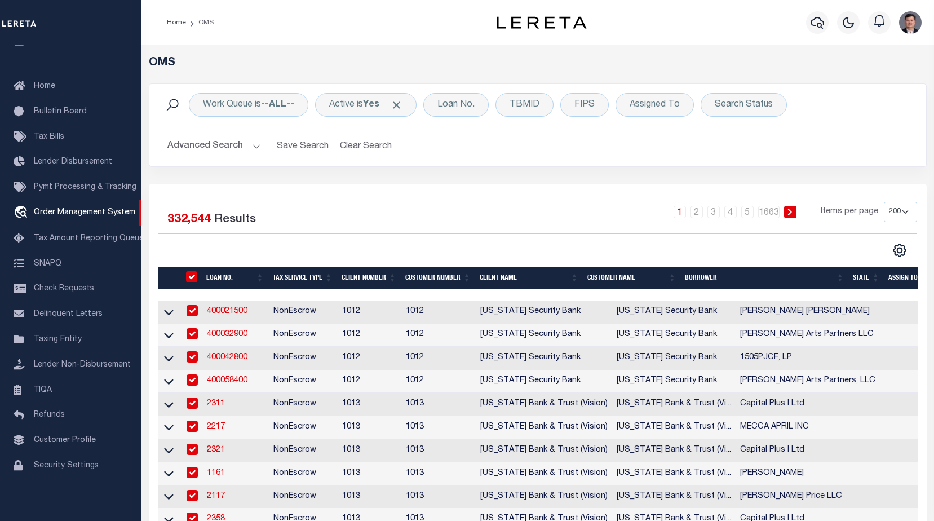
checkbox input "true"
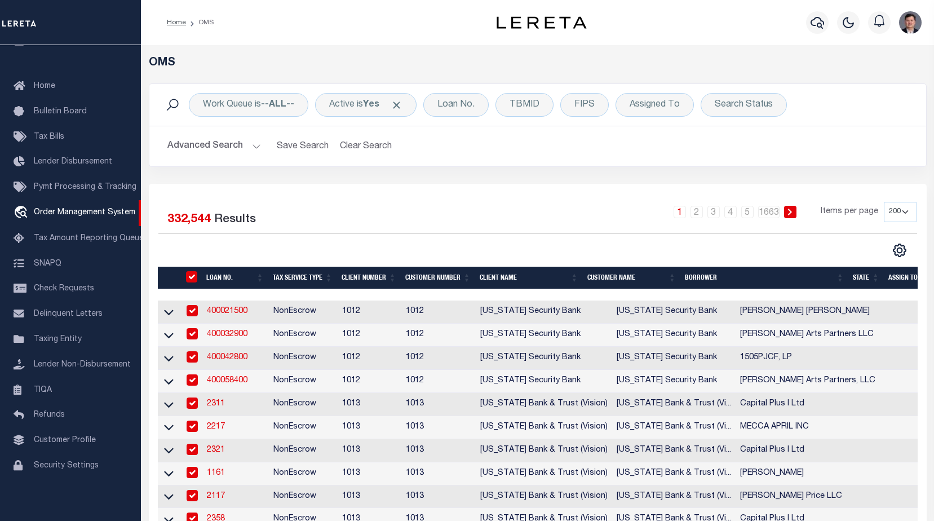
checkbox input "true"
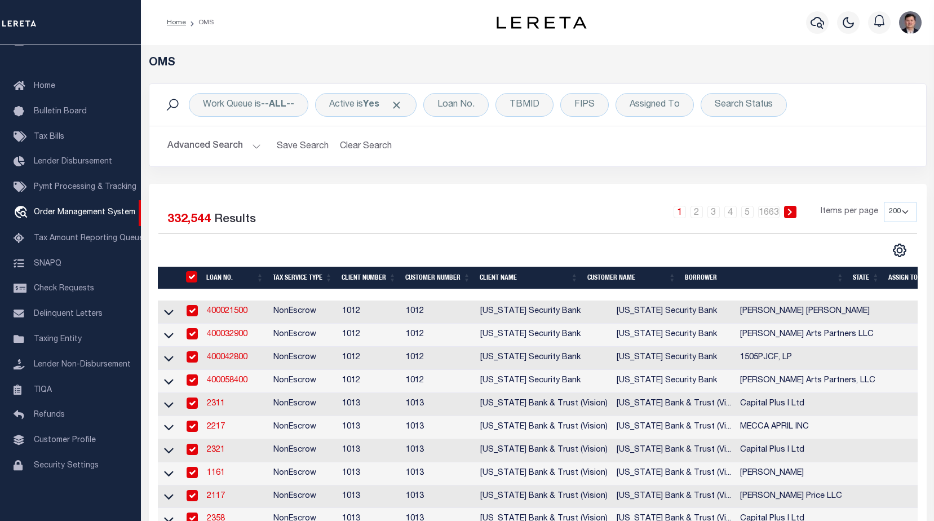
checkbox input "true"
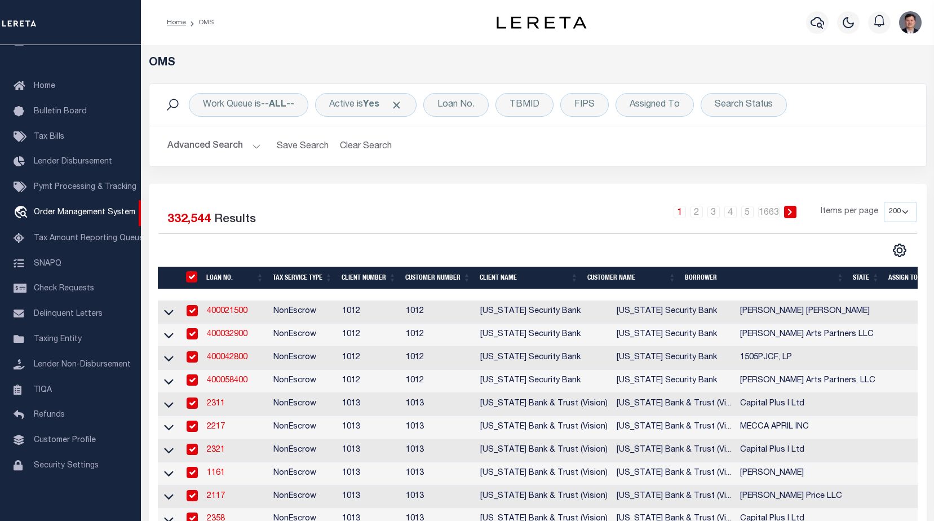
checkbox input "true"
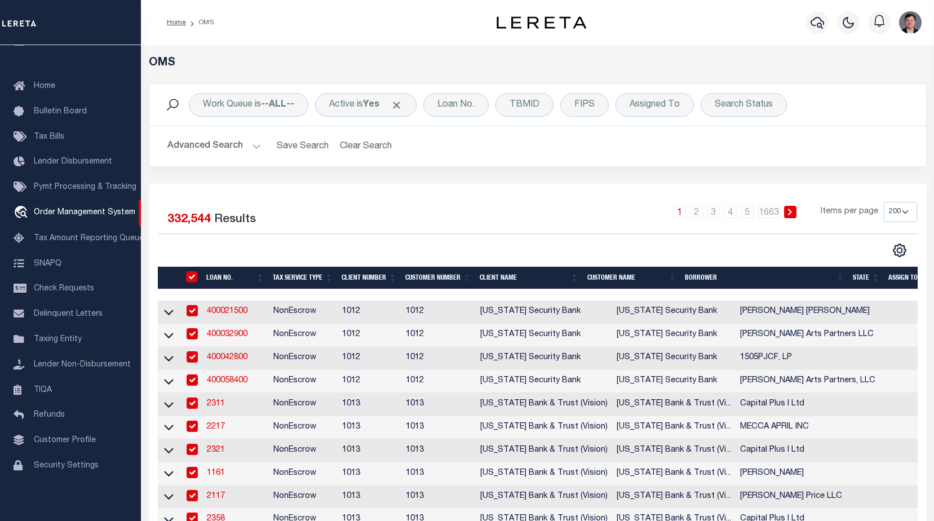
checkbox input "true"
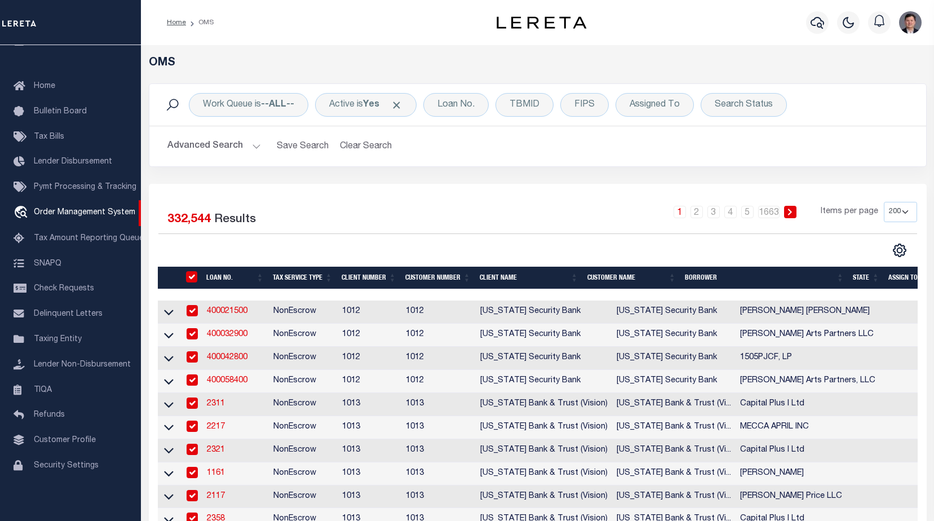
checkbox input "true"
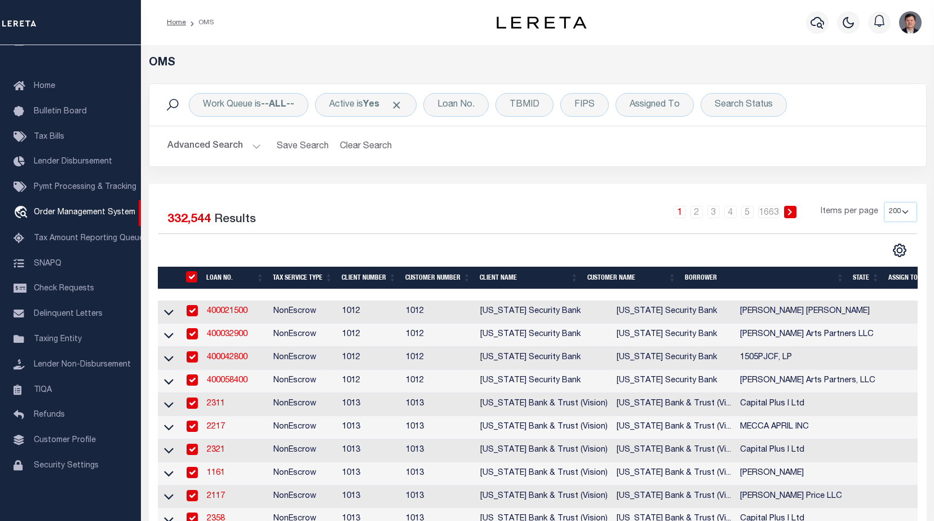
checkbox input "true"
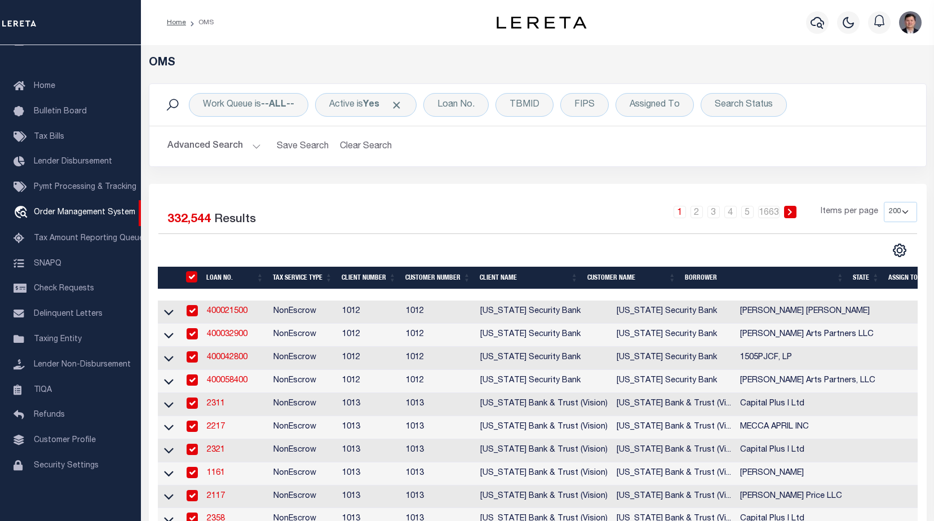
checkbox input "true"
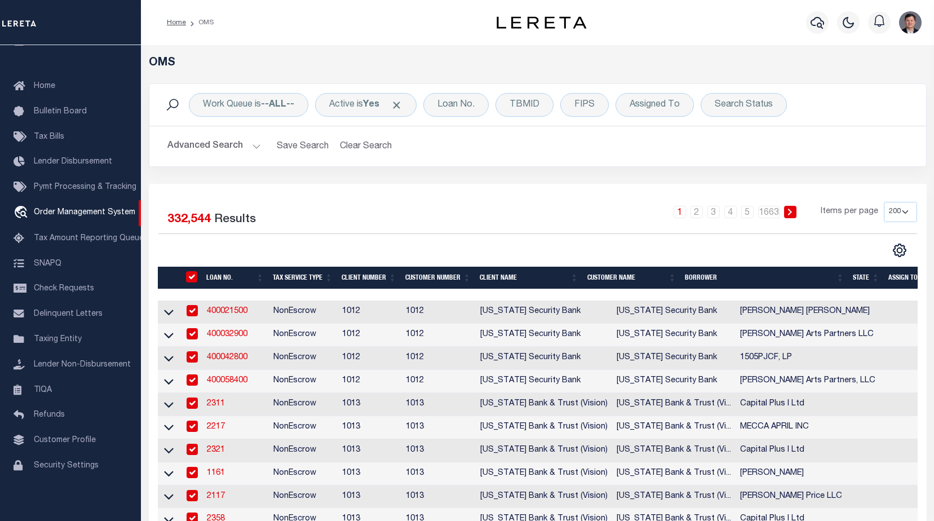
checkbox input "true"
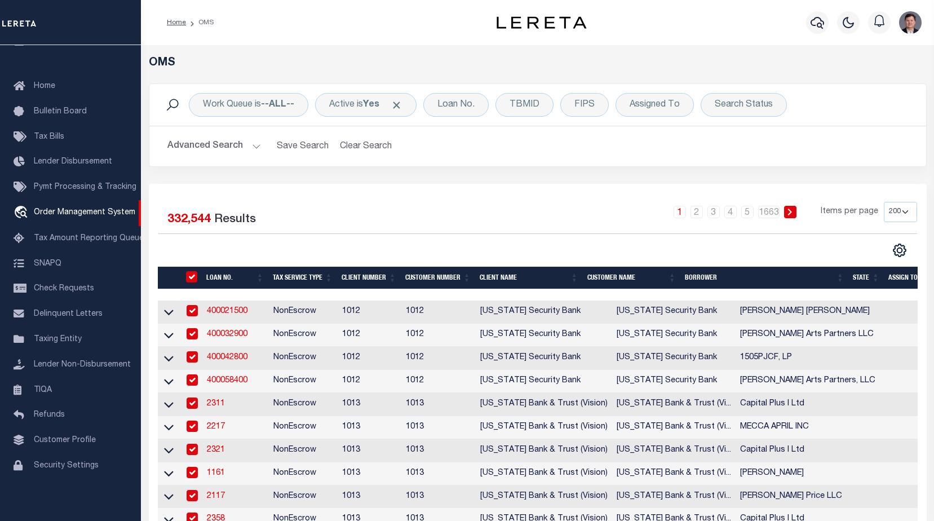
checkbox input "true"
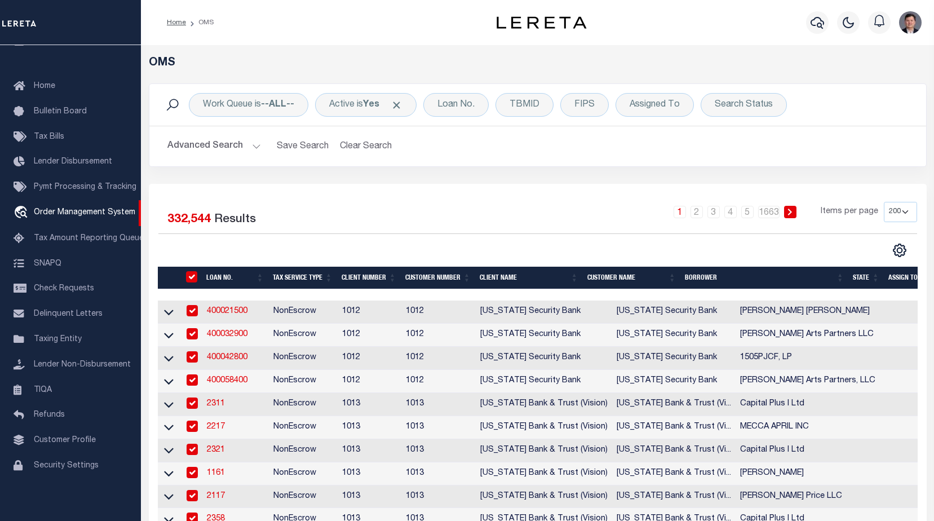
checkbox input "true"
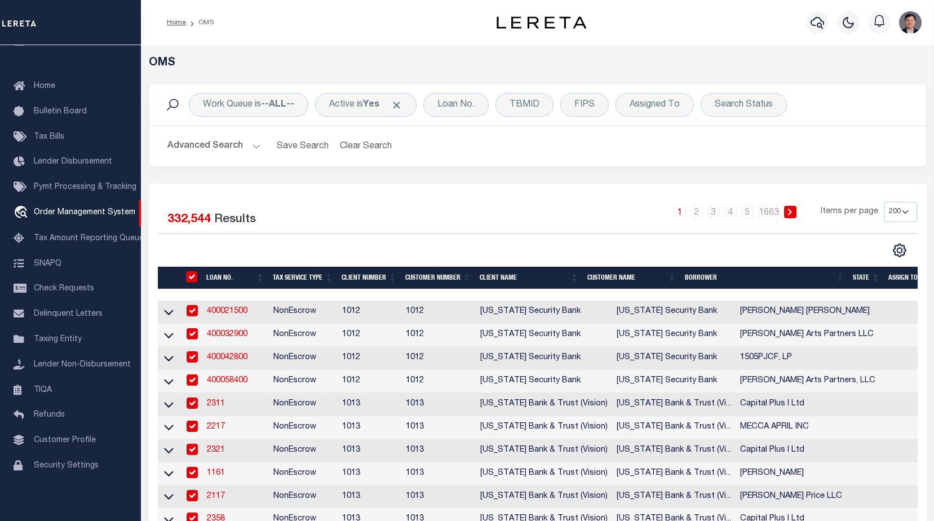
checkbox input "true"
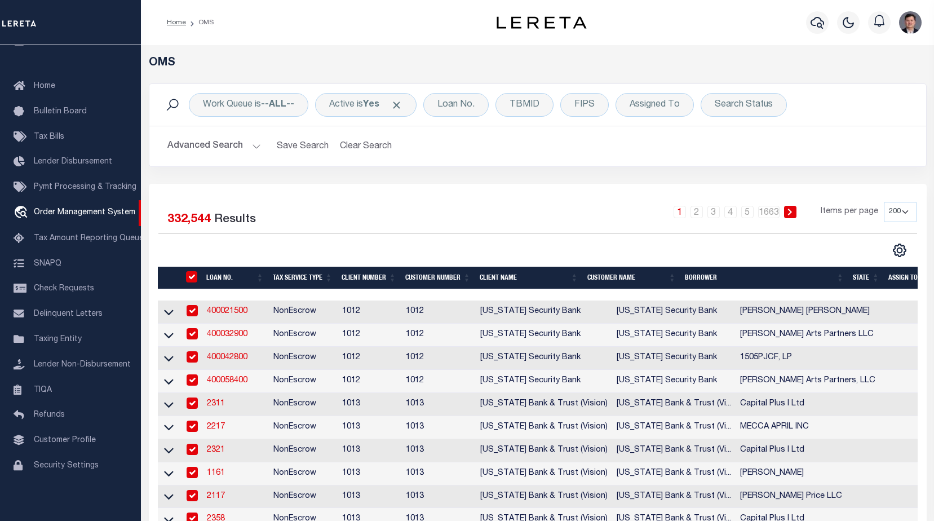
checkbox input "true"
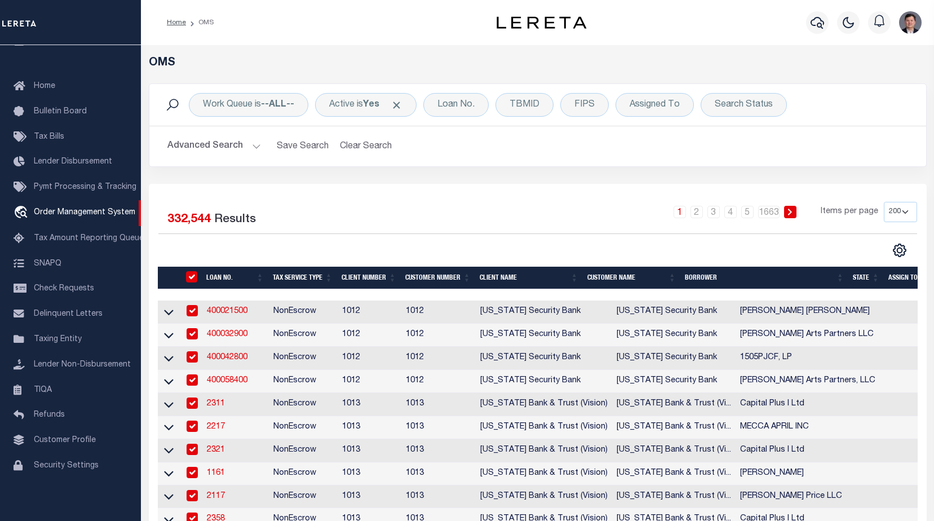
checkbox input "true"
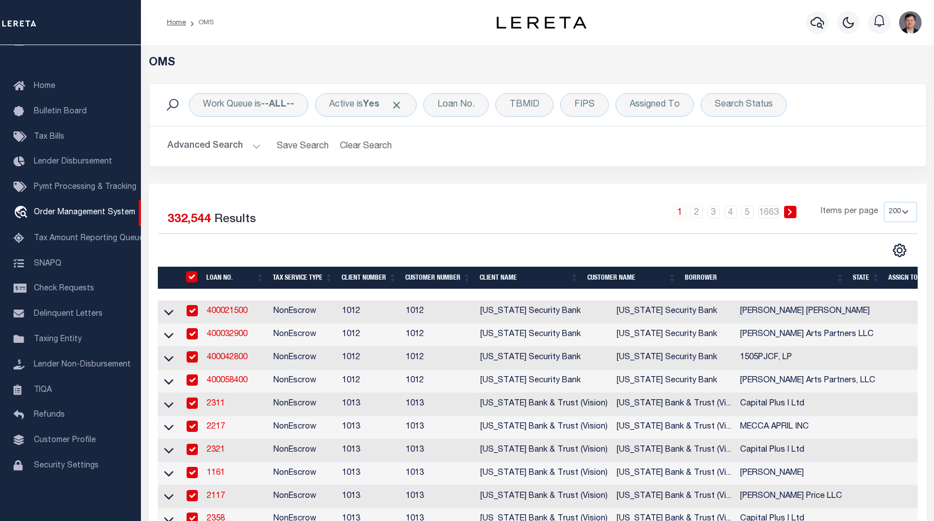
checkbox input "true"
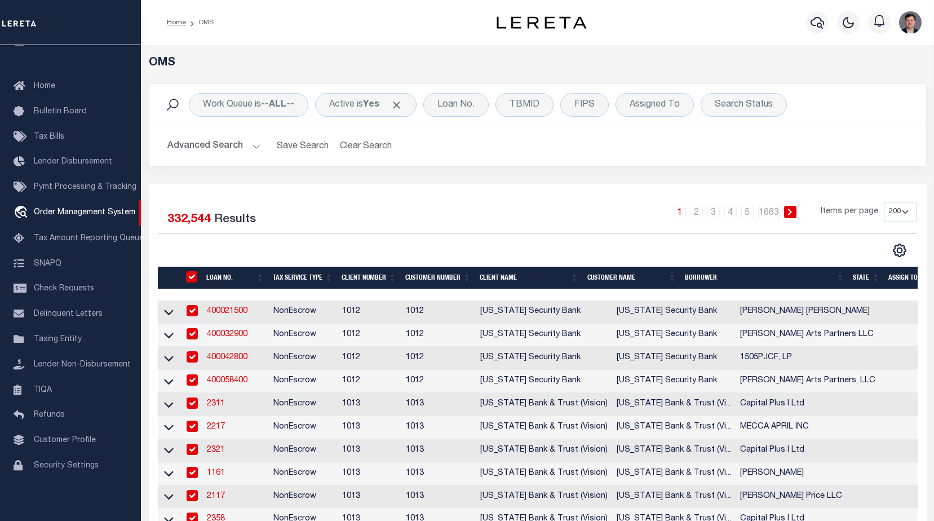
checkbox input "true"
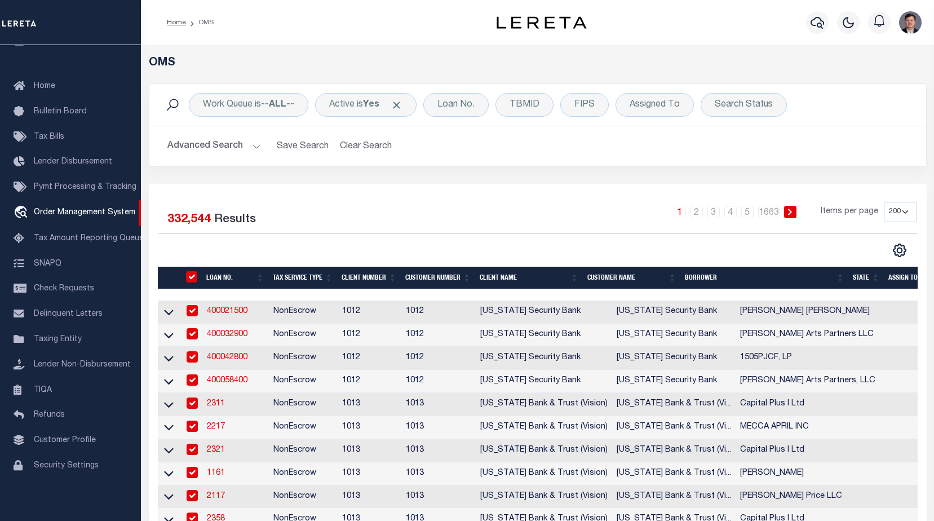
checkbox input "true"
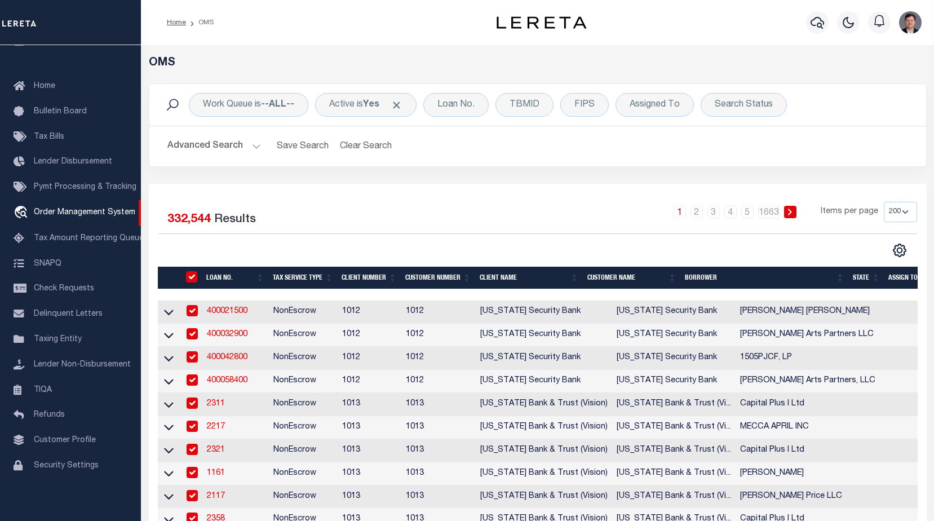
checkbox input "true"
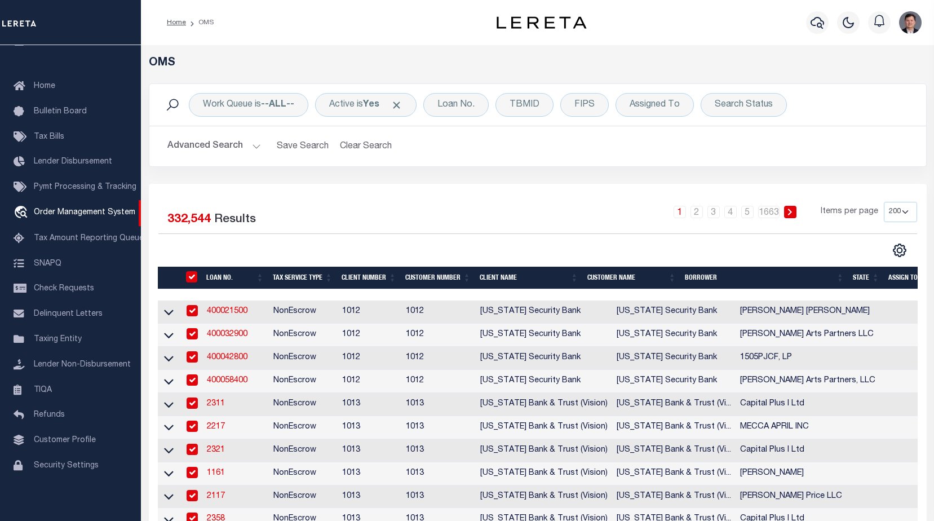
checkbox input "true"
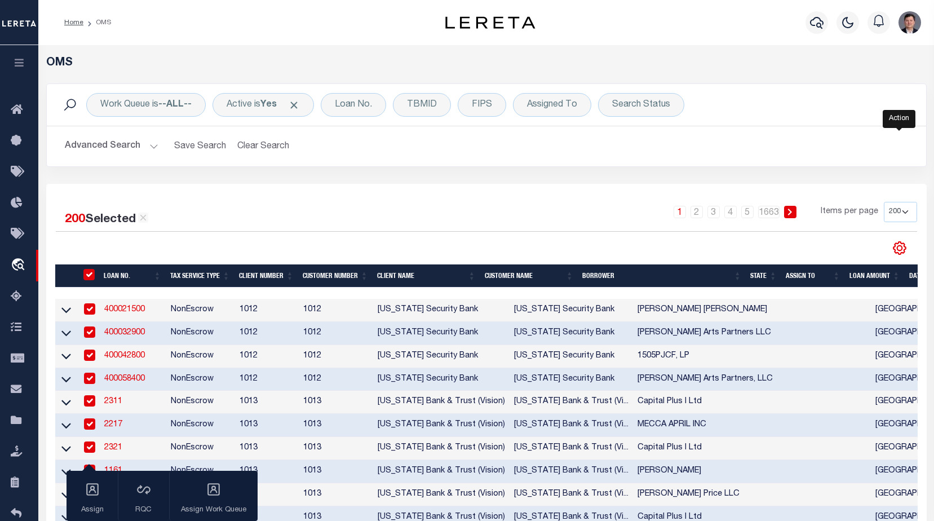
click at [903, 247] on icon "" at bounding box center [899, 248] width 15 height 15
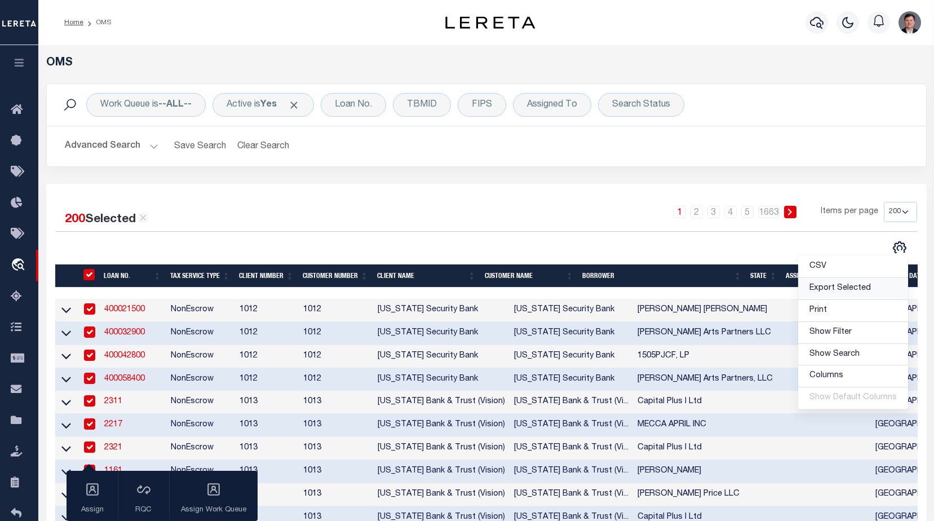
click at [862, 287] on span "Export Selected" at bounding box center [839, 288] width 61 height 8
click at [907, 215] on select "10 25 50 100 200" at bounding box center [900, 212] width 33 height 20
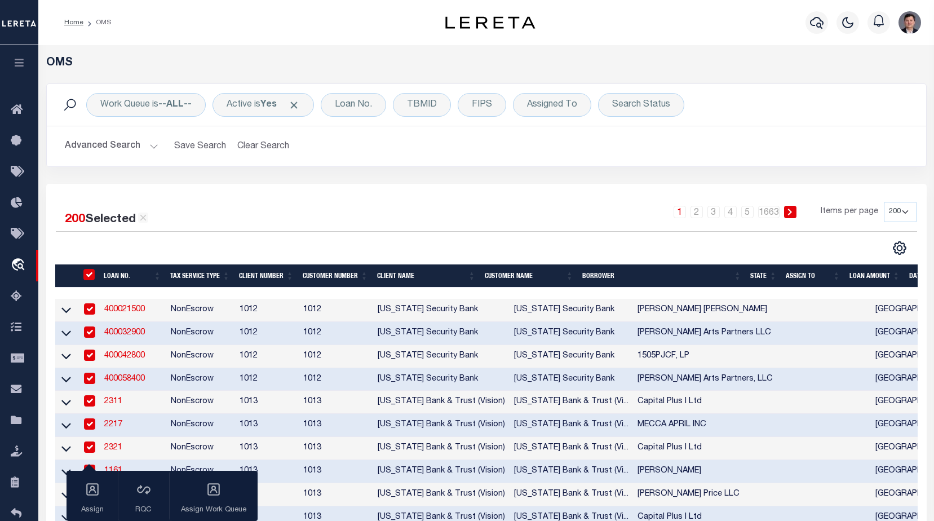
click at [906, 213] on select "10 25 50 100 200" at bounding box center [900, 212] width 33 height 20
click at [546, 236] on div "200 Selected 332,544 Results 1 2 3 4 5 … 1663 Items per page 10 25 50 100 200" at bounding box center [486, 229] width 879 height 54
click at [230, 244] on div at bounding box center [271, 248] width 431 height 15
drag, startPoint x: 126, startPoint y: 312, endPoint x: 168, endPoint y: 307, distance: 42.6
click at [126, 312] on link "400021500" at bounding box center [124, 309] width 41 height 8
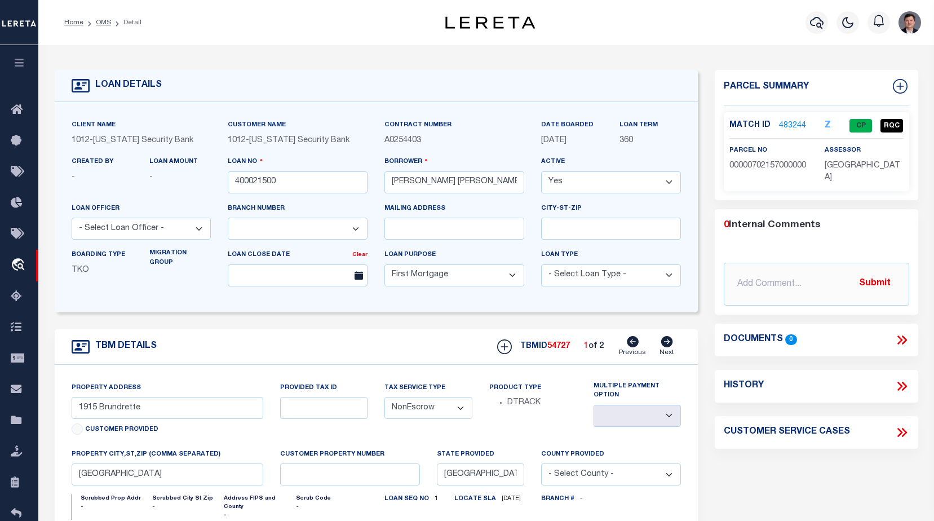
click at [665, 345] on icon at bounding box center [667, 341] width 12 height 11
